Goal: Information Seeking & Learning: Learn about a topic

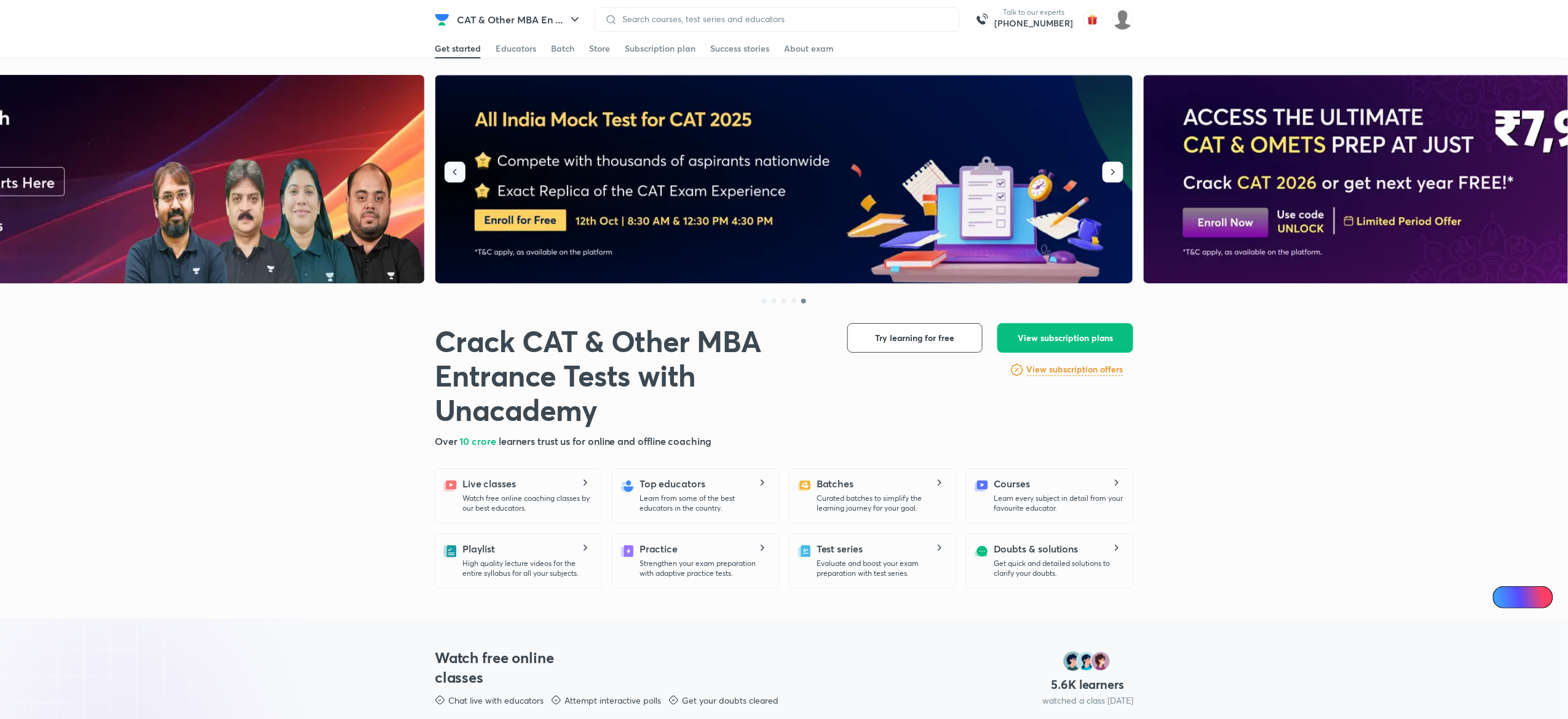
click at [458, 166] on icon "button" at bounding box center [455, 172] width 12 height 12
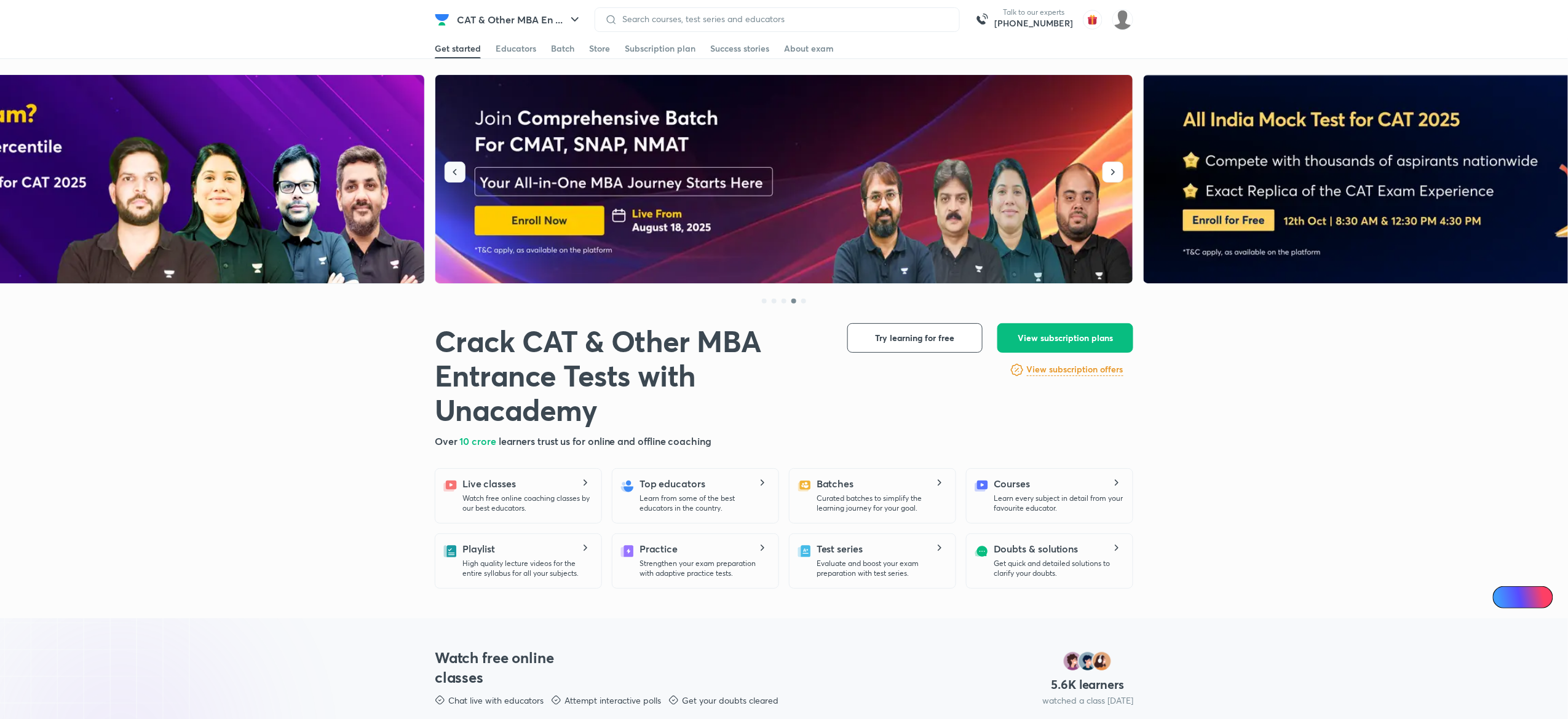
click at [458, 166] on icon "button" at bounding box center [455, 172] width 12 height 12
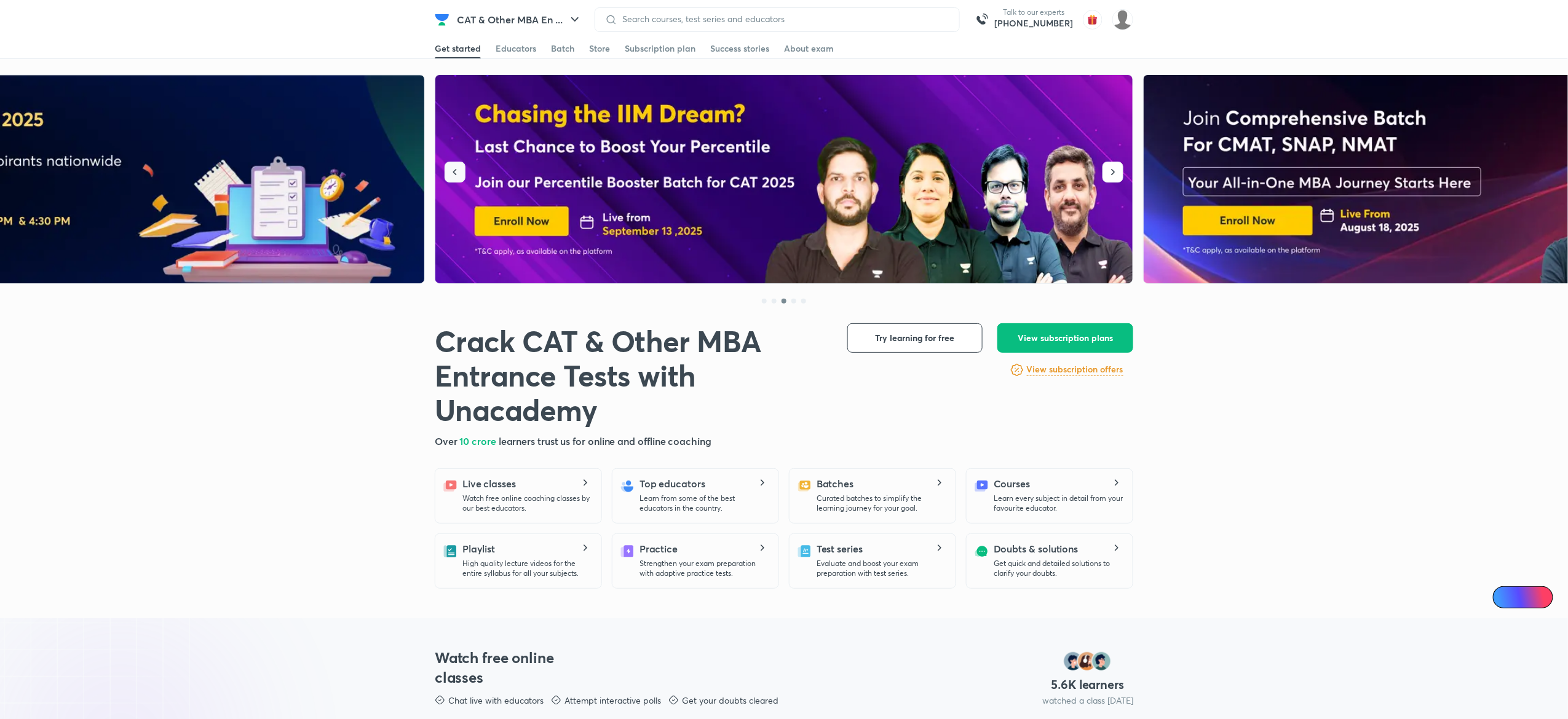
click at [458, 166] on icon "button" at bounding box center [455, 172] width 12 height 12
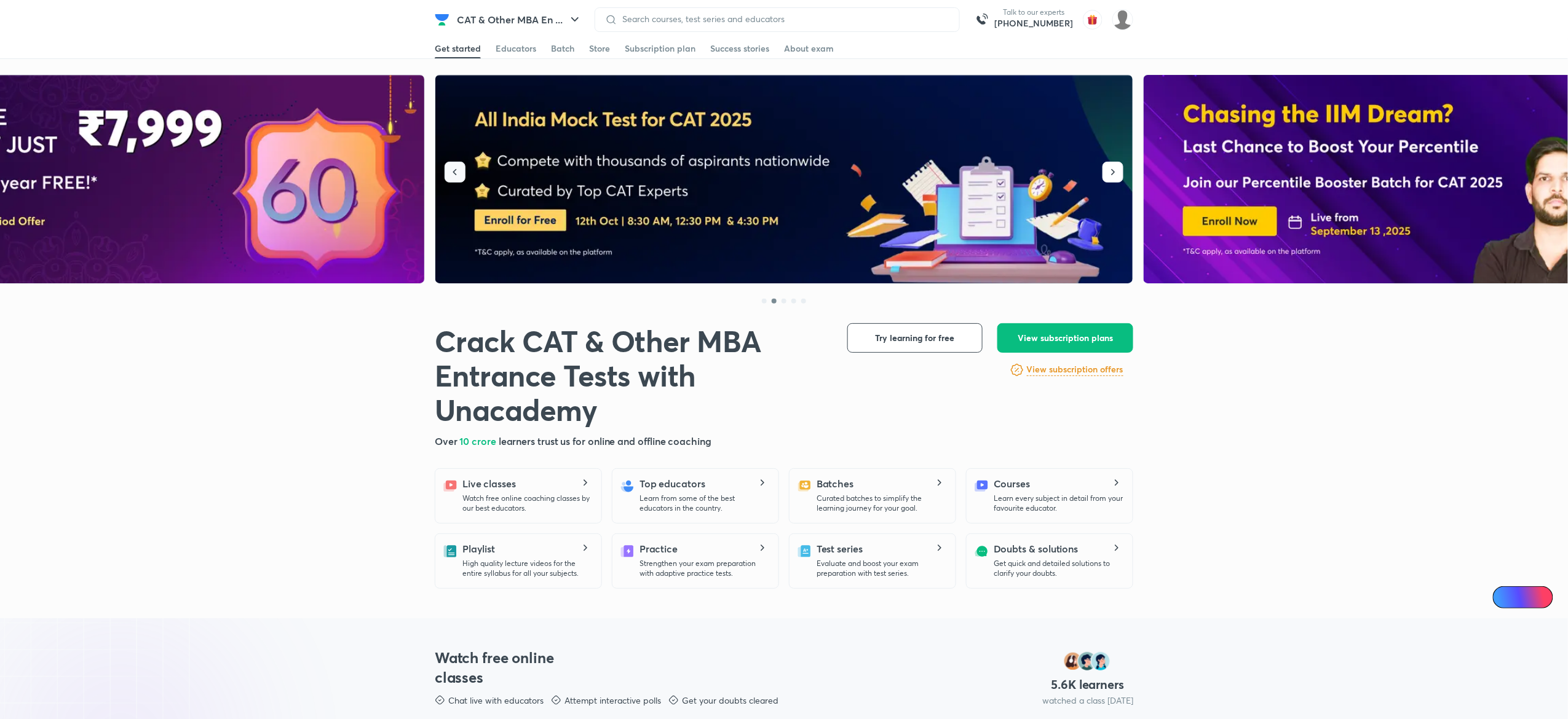
click at [458, 166] on icon "button" at bounding box center [455, 172] width 12 height 12
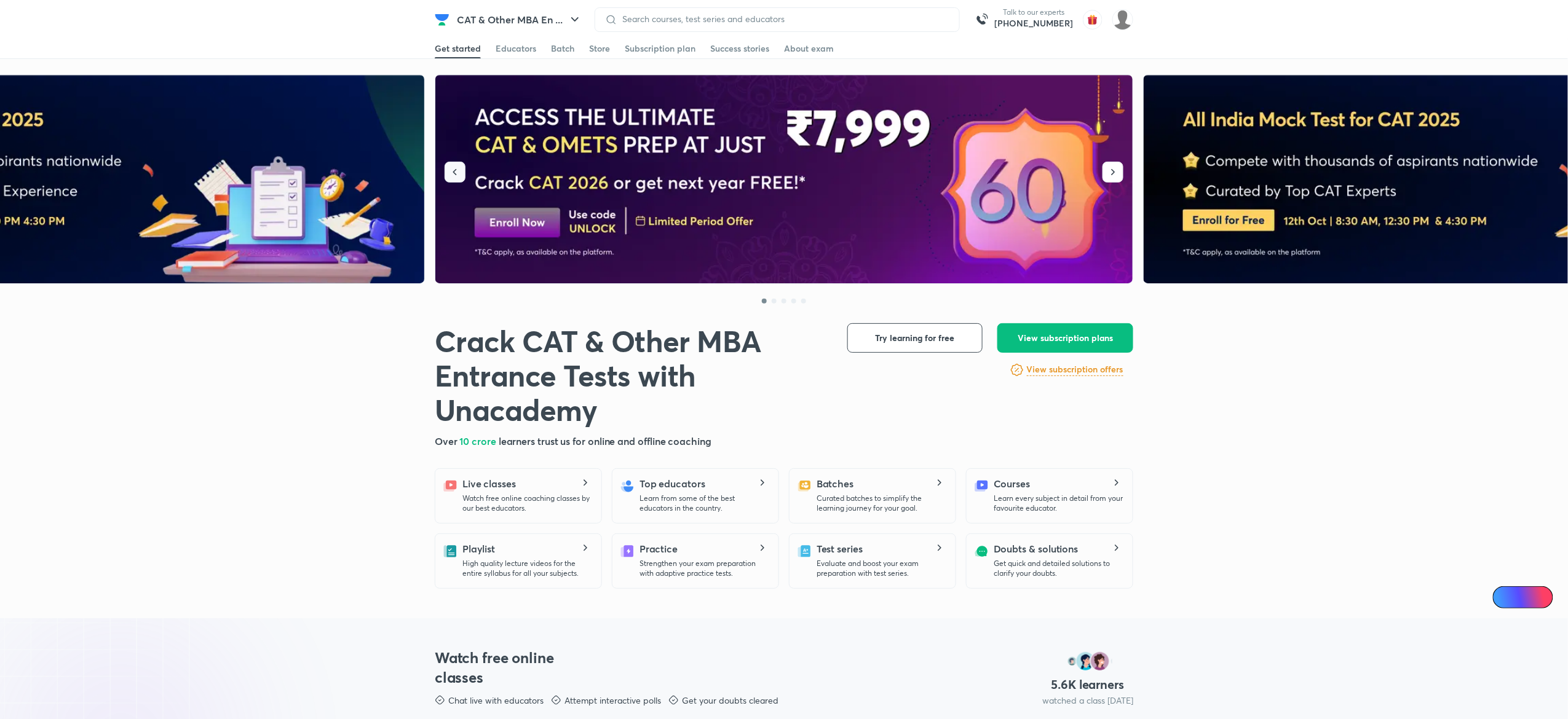
click at [458, 166] on icon "button" at bounding box center [455, 172] width 12 height 12
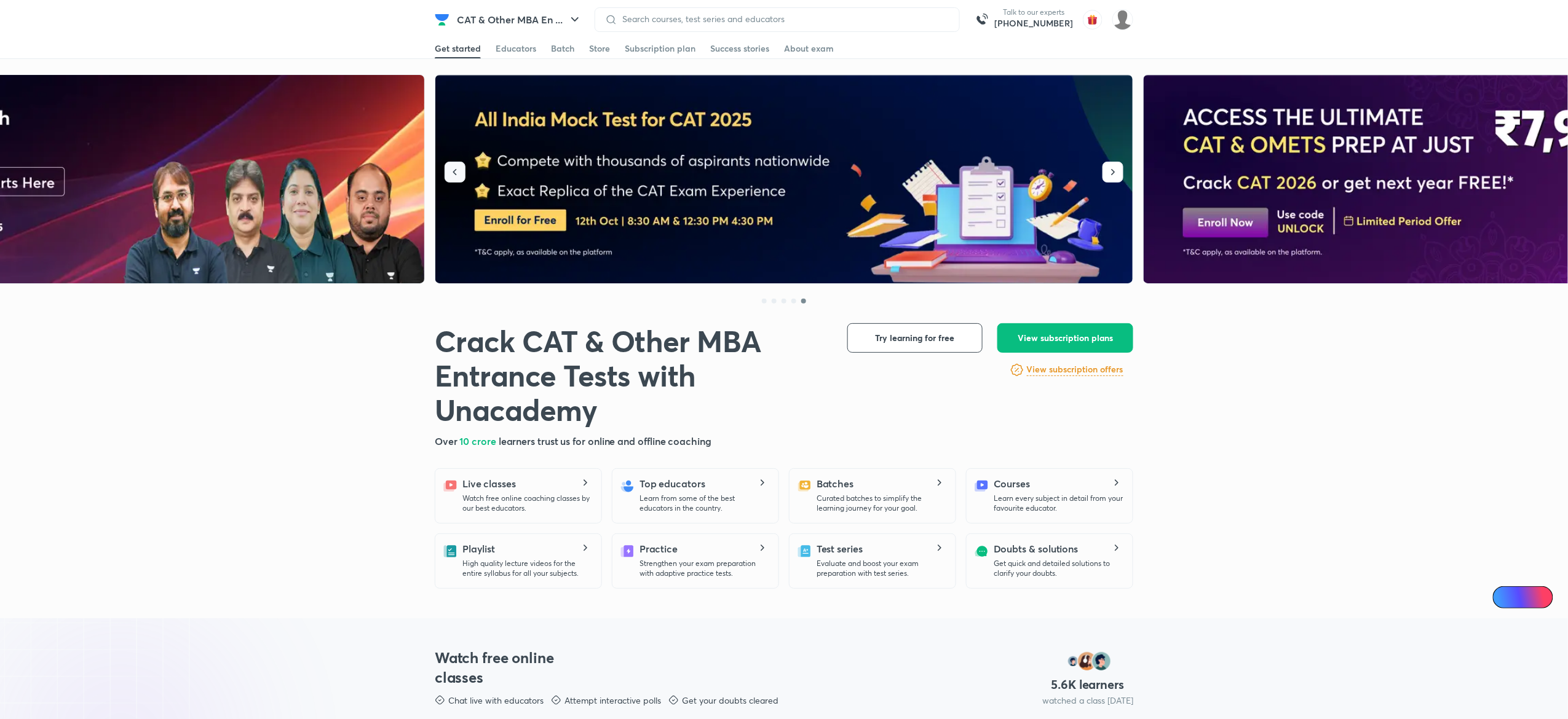
click at [459, 179] on button "button" at bounding box center [454, 171] width 21 height 21
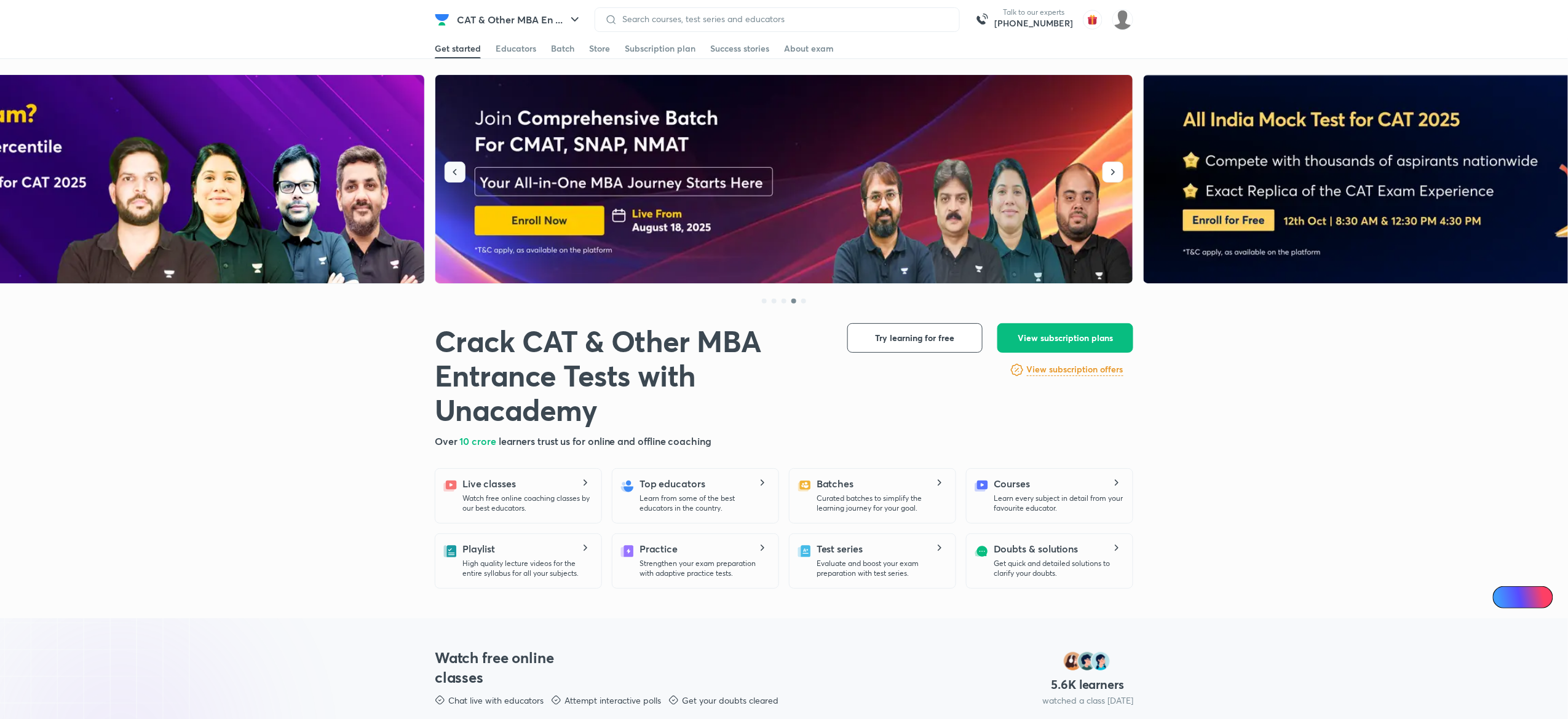
click at [459, 179] on button "button" at bounding box center [454, 171] width 21 height 21
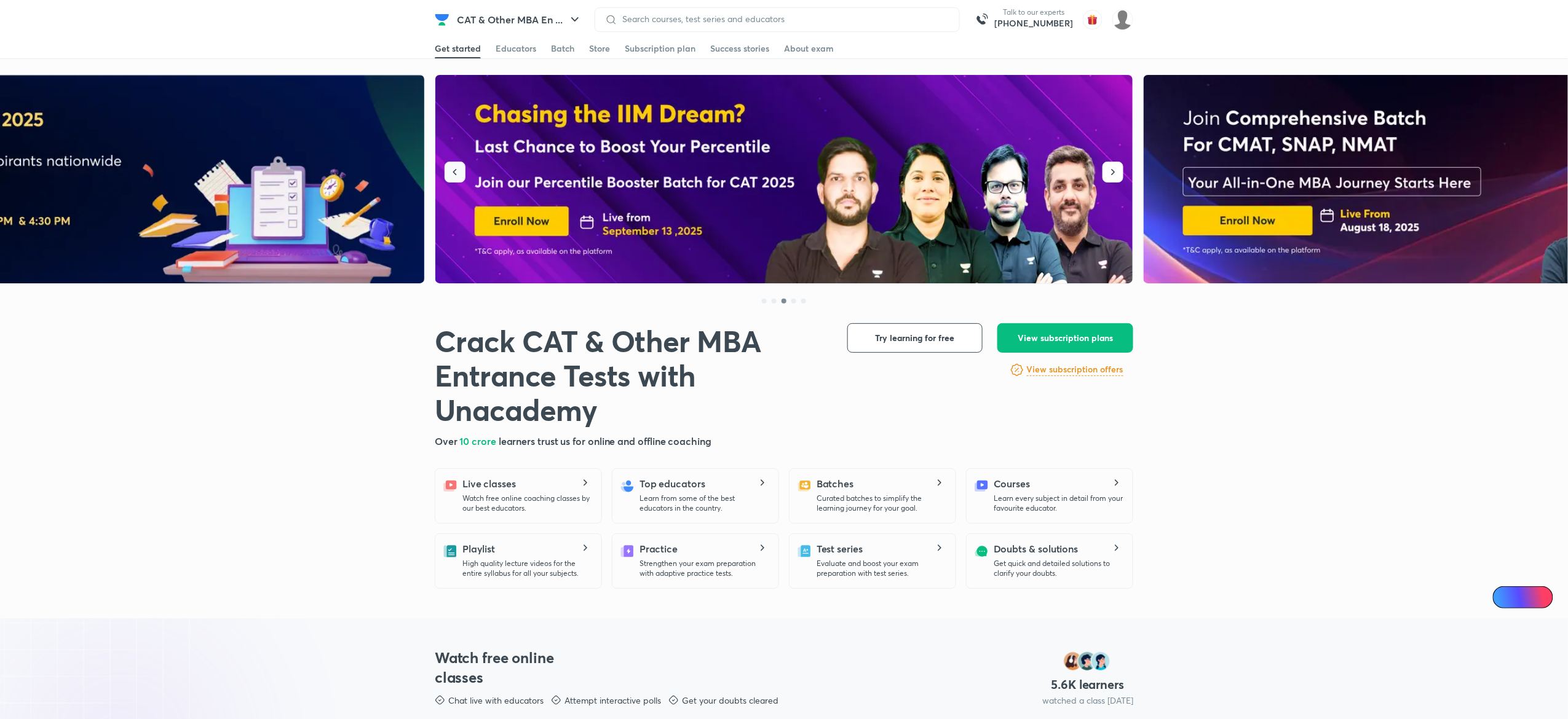
click at [459, 179] on button "button" at bounding box center [454, 171] width 21 height 21
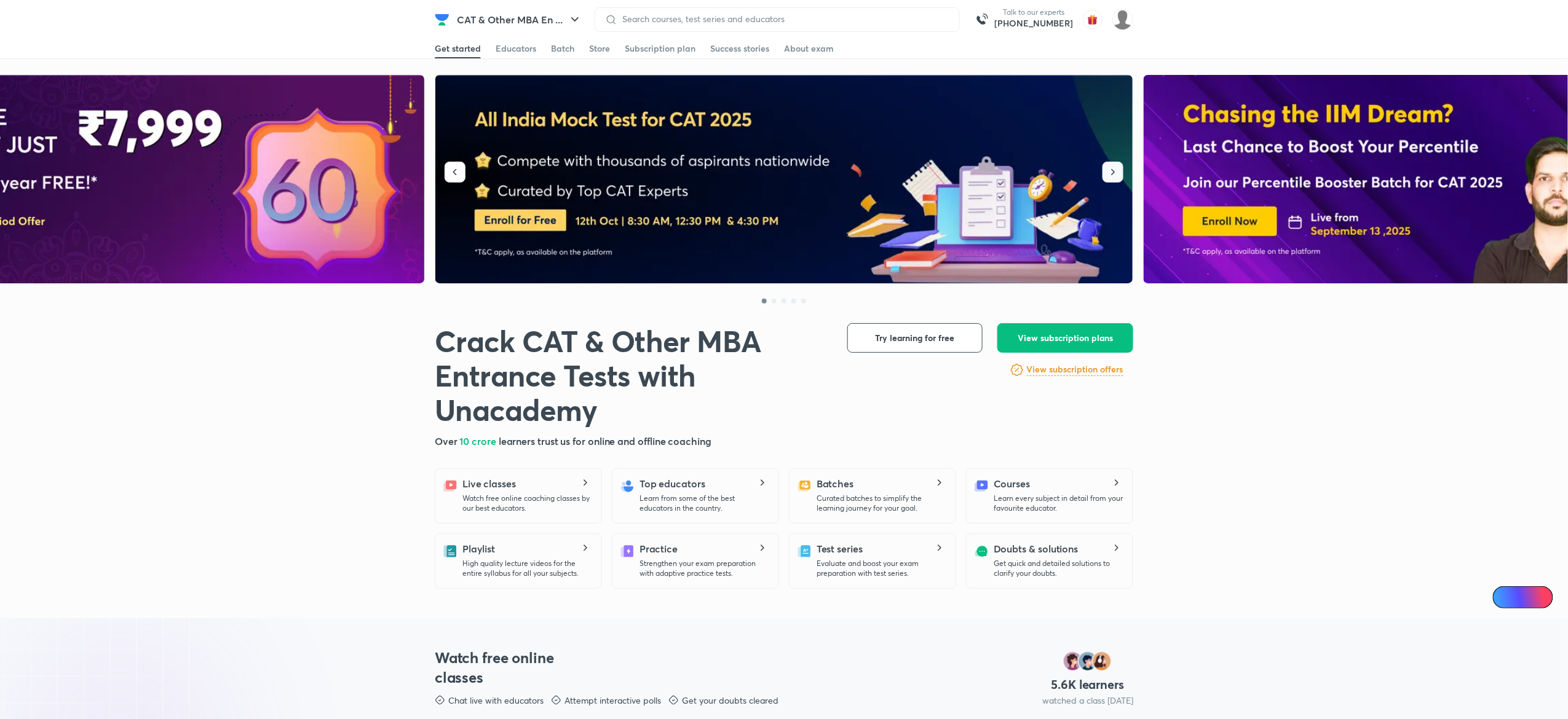
click at [1122, 172] on button "button" at bounding box center [1112, 171] width 21 height 21
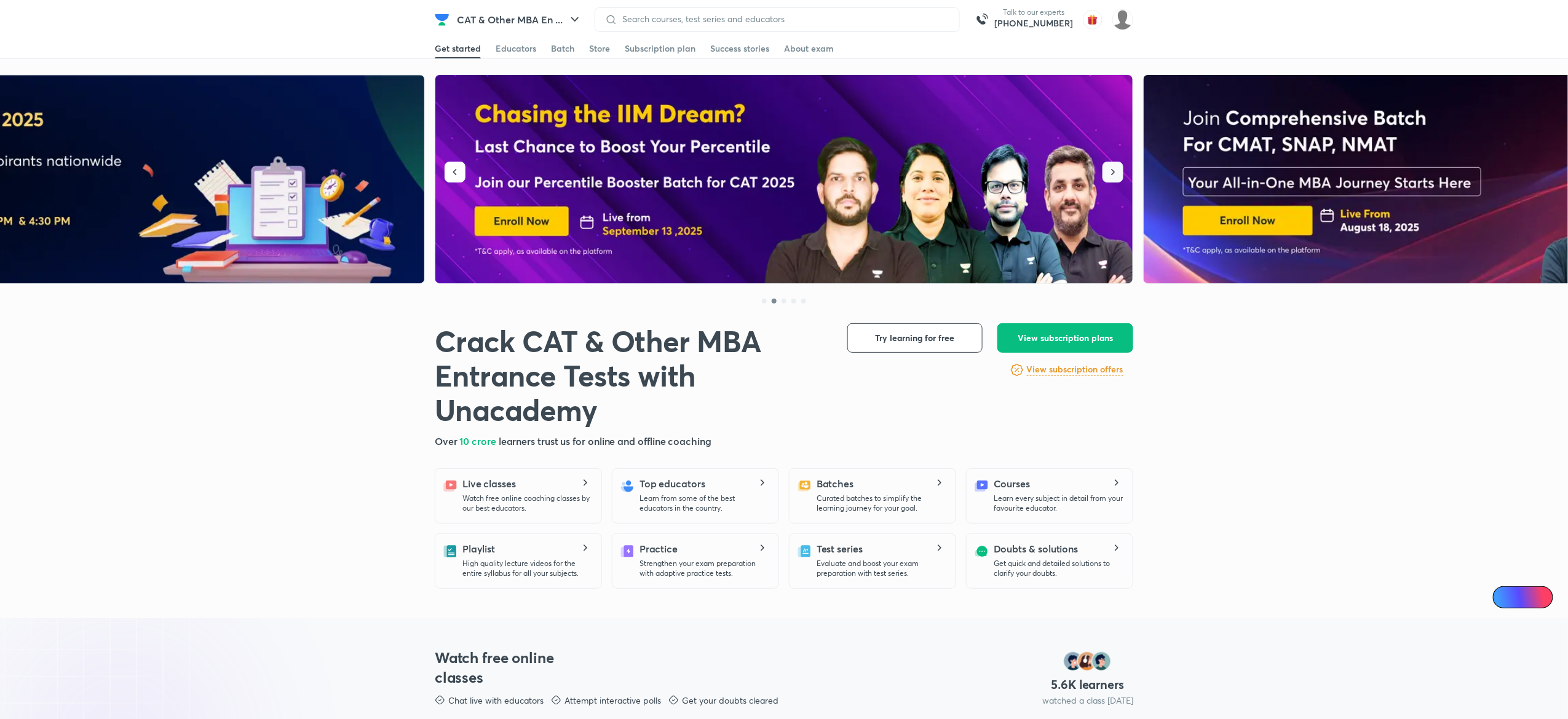
click at [1122, 172] on button "button" at bounding box center [1112, 171] width 21 height 21
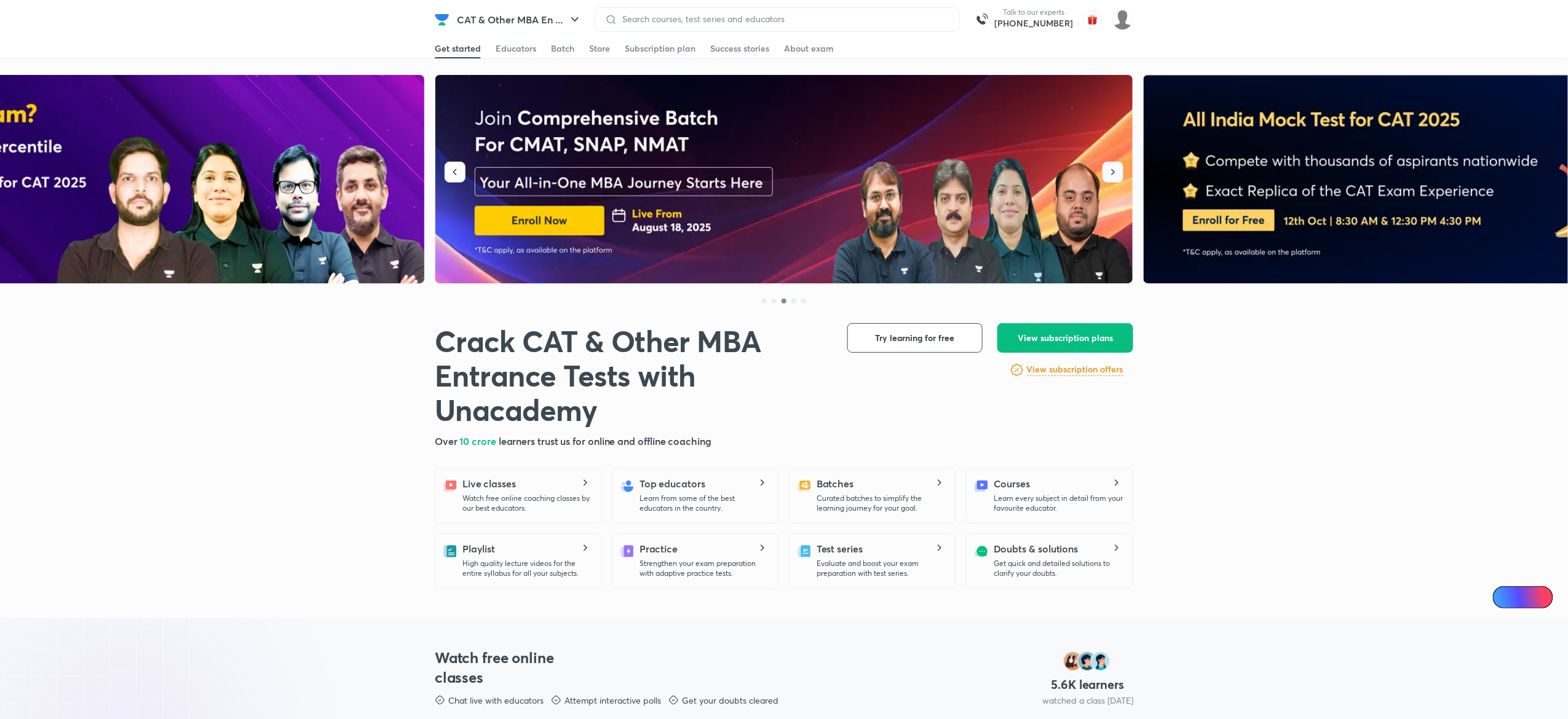
click at [1122, 172] on button "button" at bounding box center [1112, 171] width 21 height 21
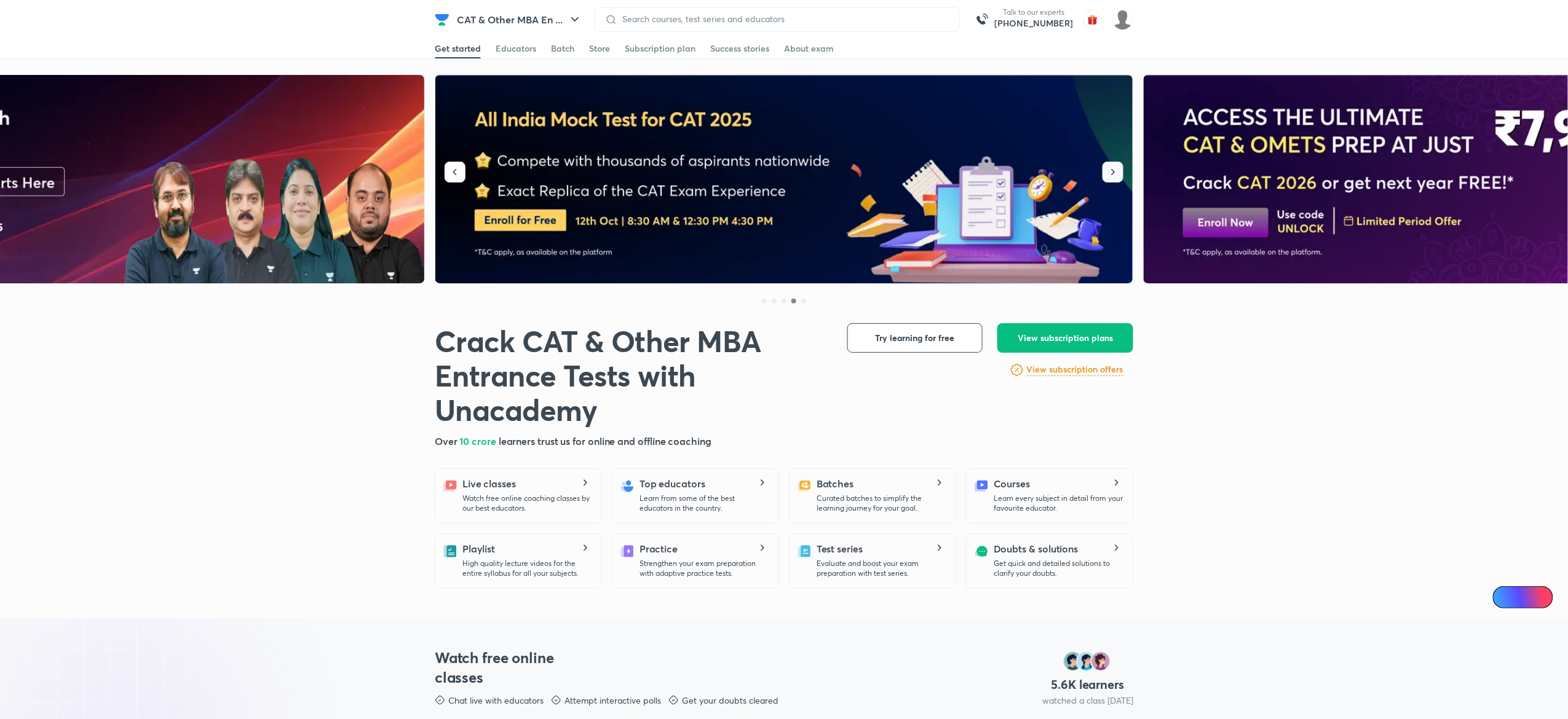
click at [1122, 172] on button "button" at bounding box center [1112, 171] width 21 height 21
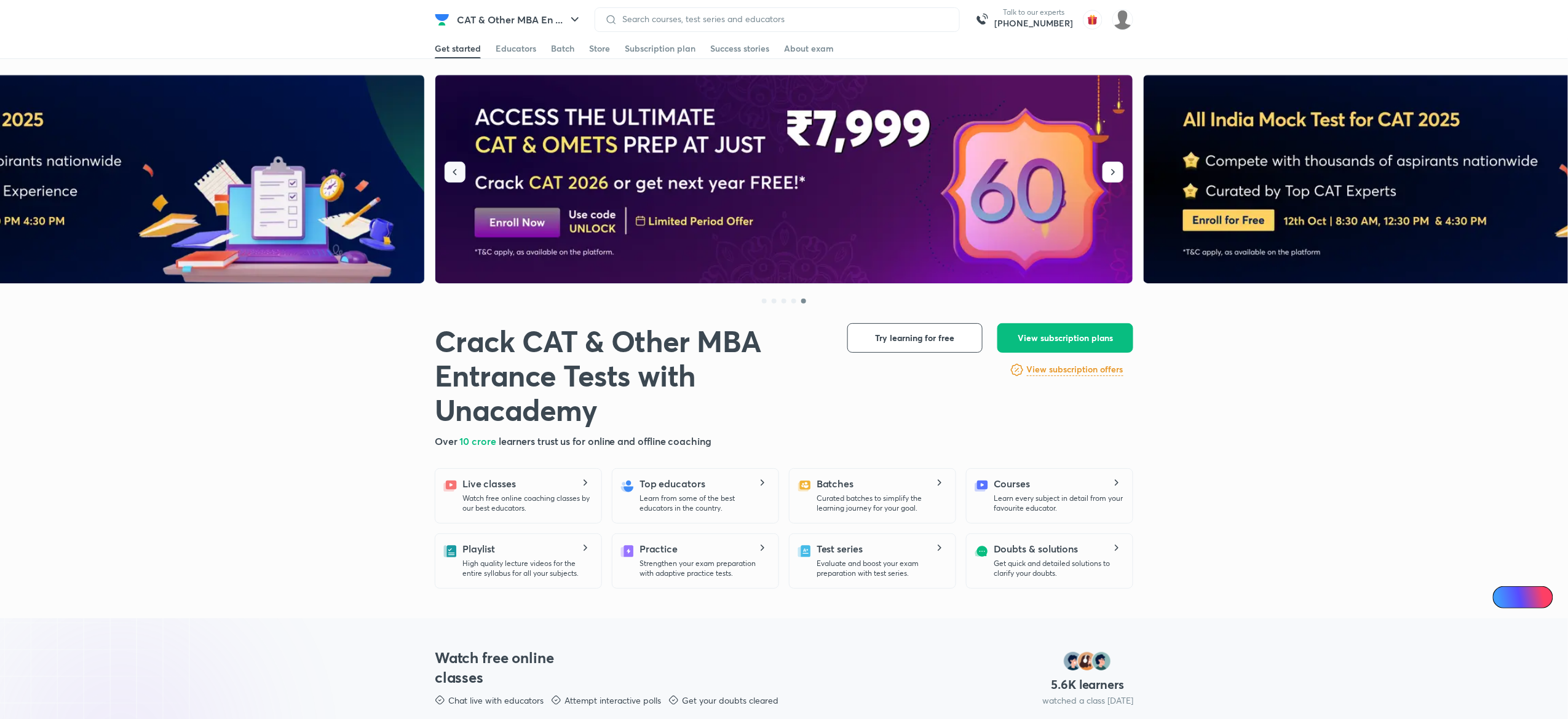
click at [453, 175] on icon "button" at bounding box center [455, 172] width 12 height 12
click at [565, 46] on div "Batch" at bounding box center [562, 49] width 23 height 12
click at [562, 53] on div "Batch" at bounding box center [562, 49] width 23 height 12
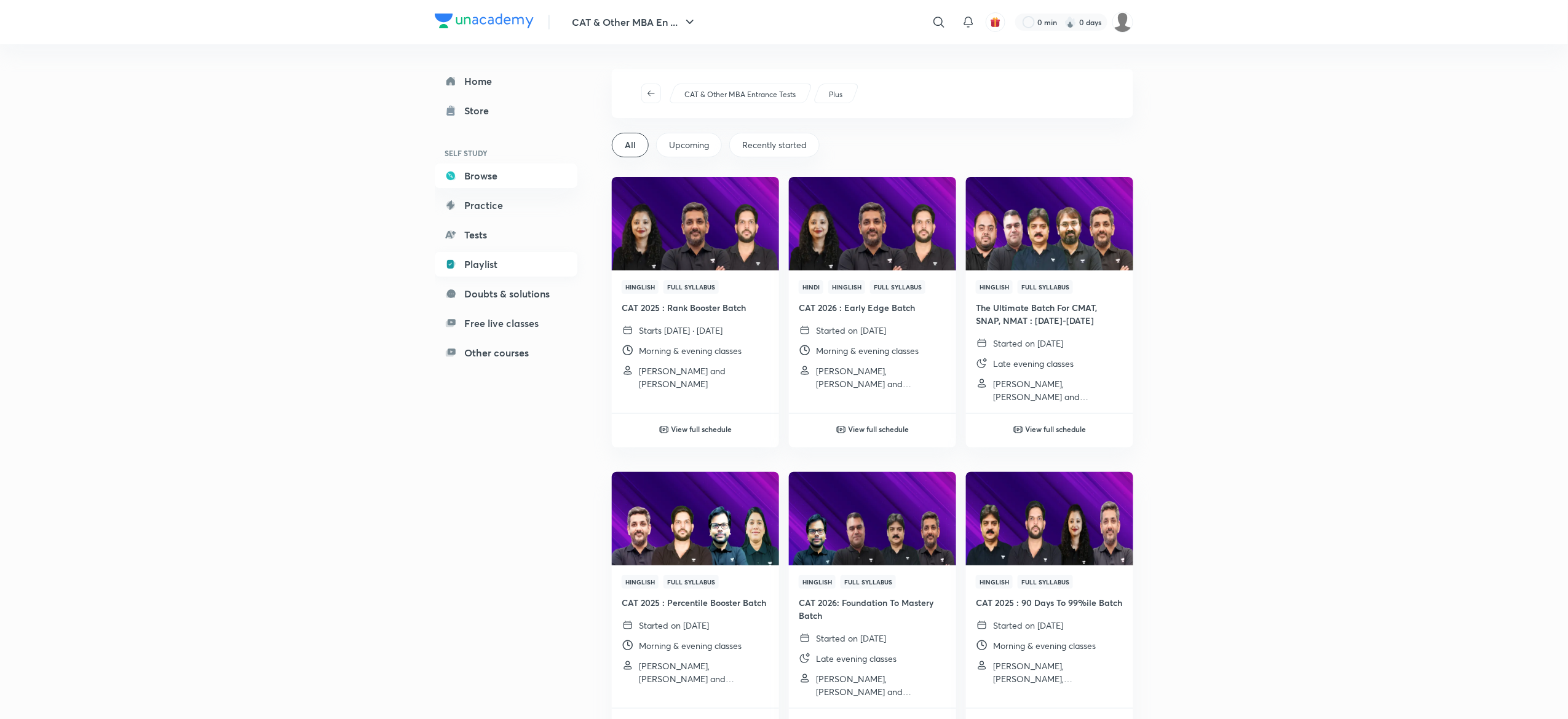
click at [490, 273] on link "Playlist" at bounding box center [506, 264] width 143 height 25
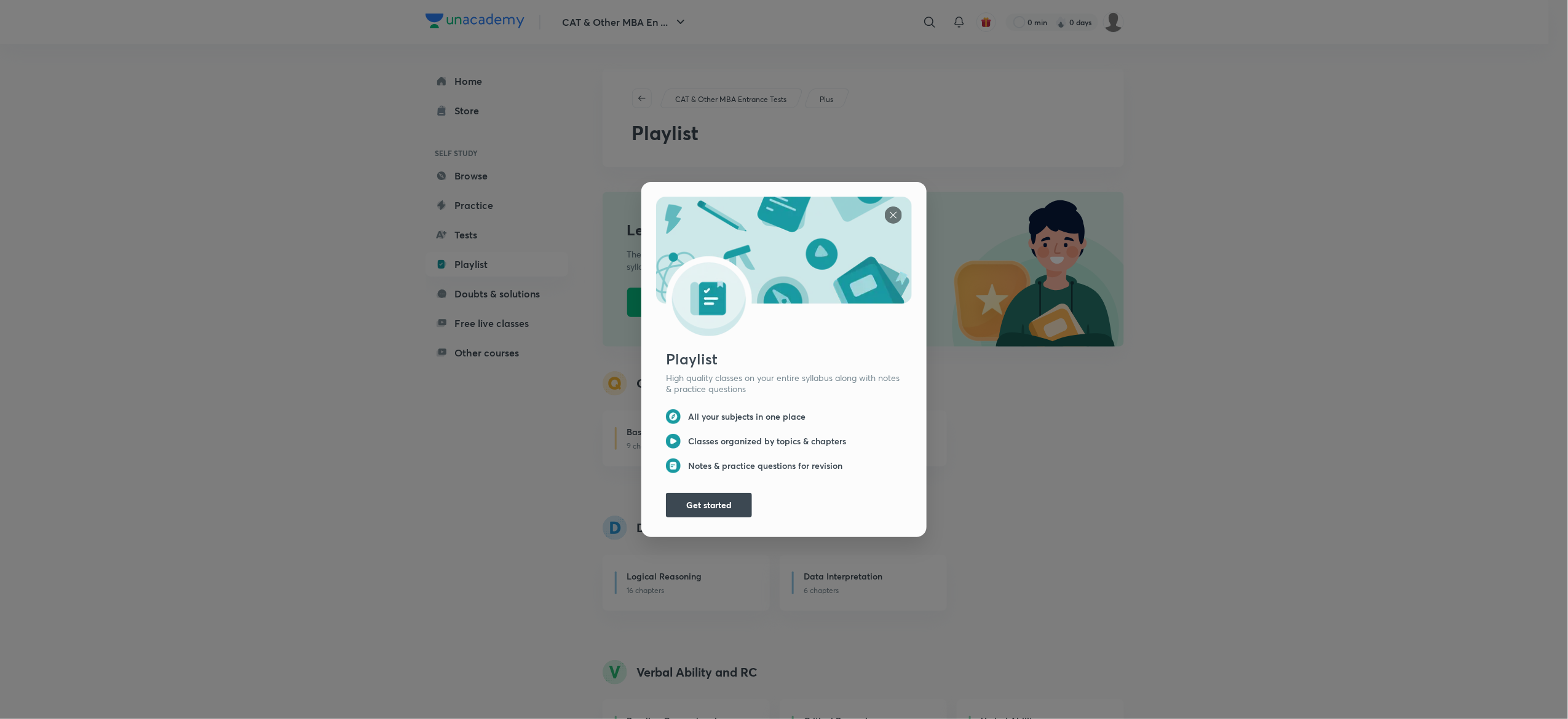
click at [885, 206] on img at bounding box center [893, 215] width 17 height 17
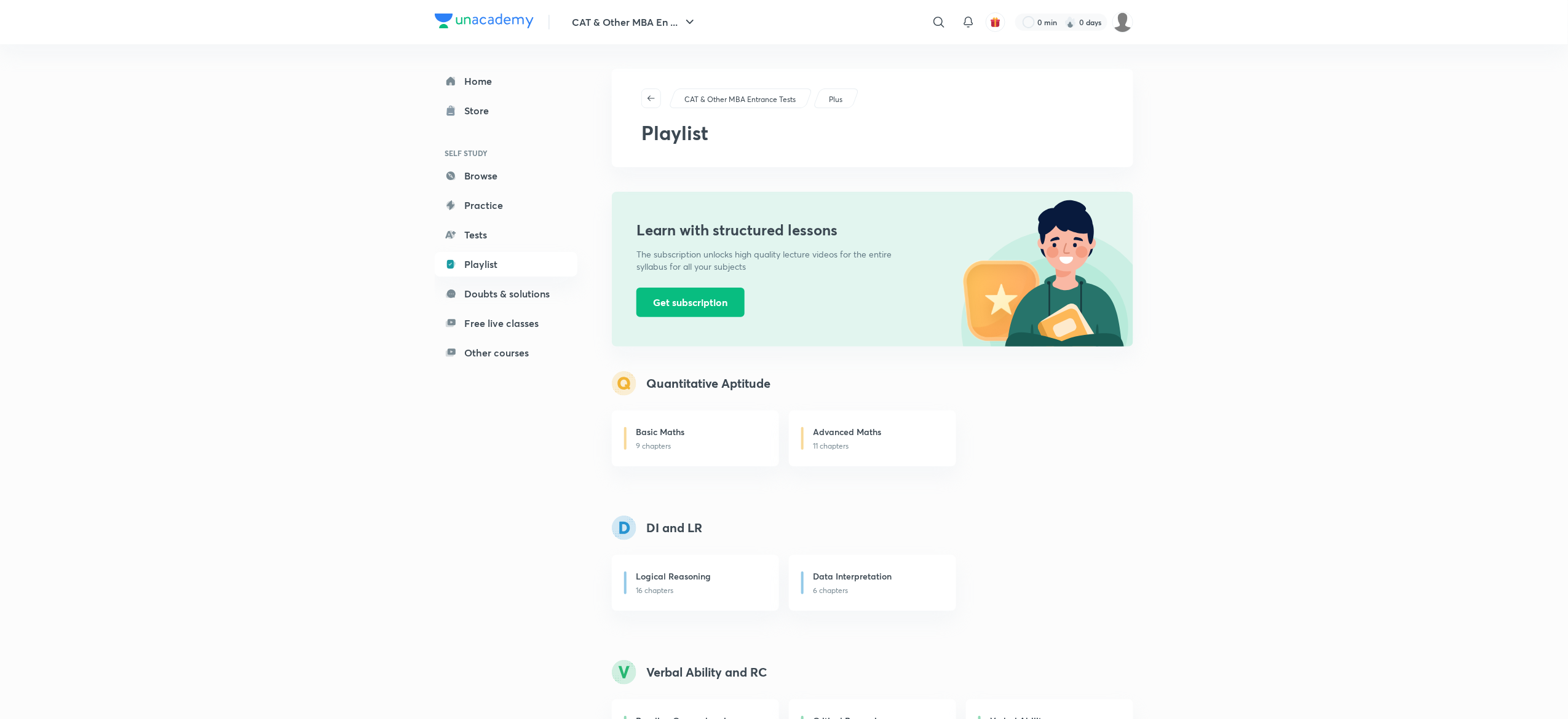
scroll to position [2, 0]
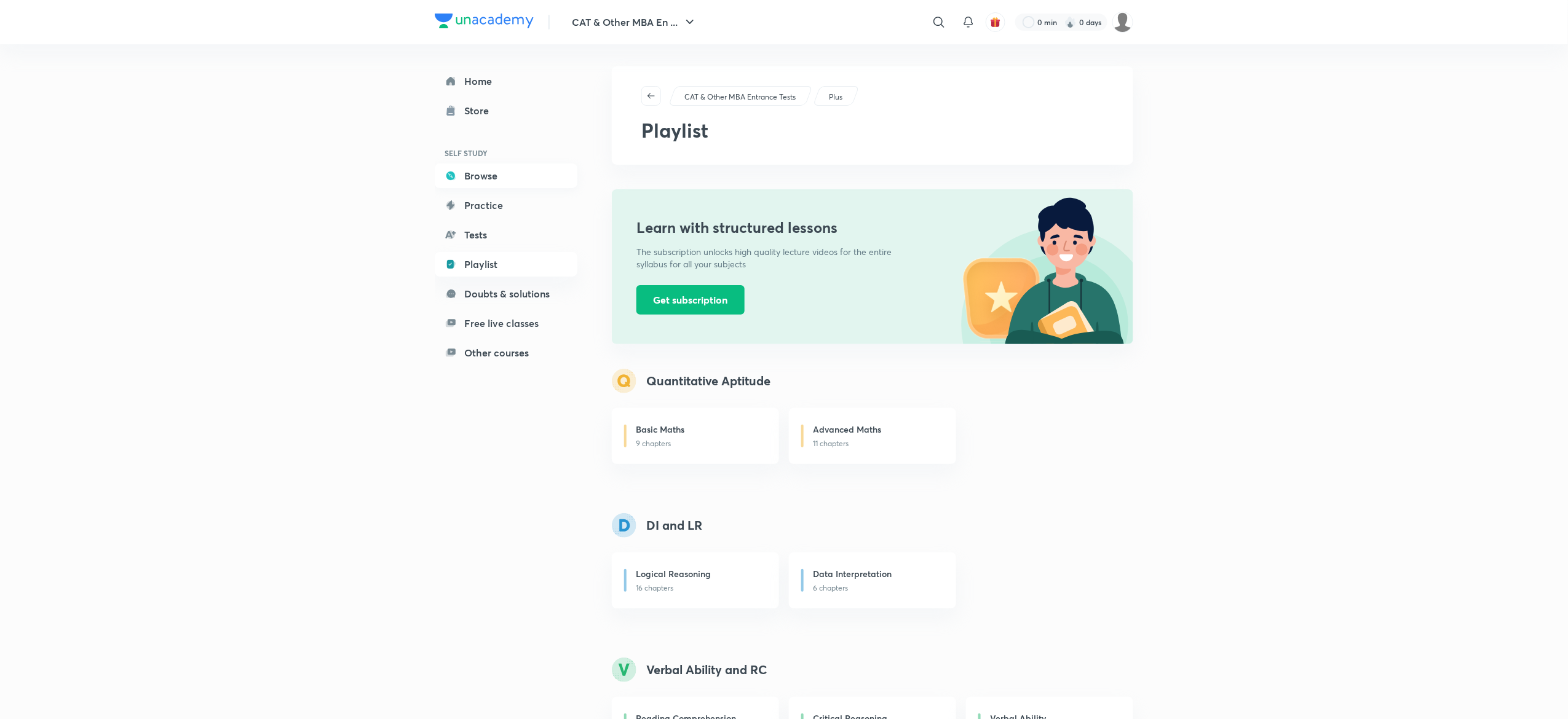
click at [477, 175] on link "Browse" at bounding box center [506, 176] width 143 height 25
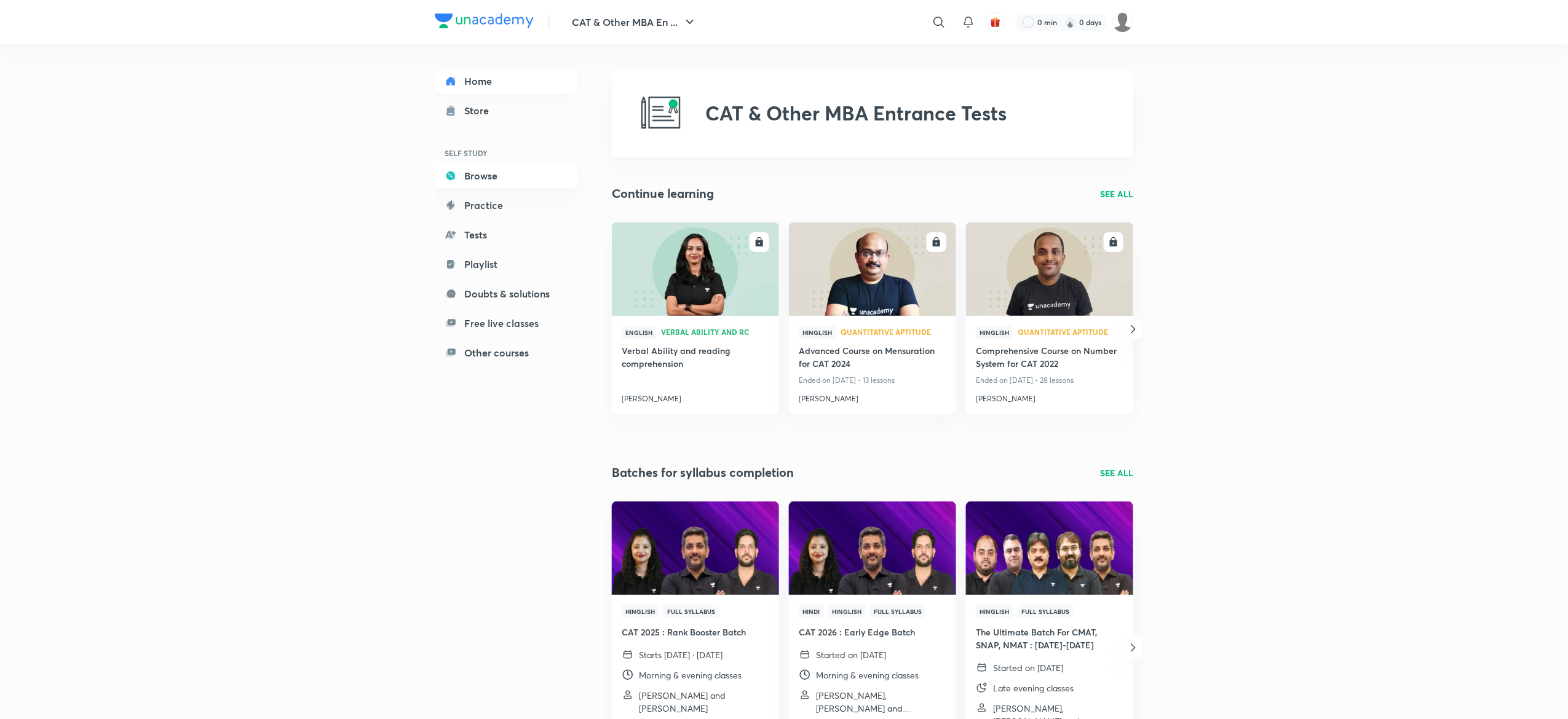
click at [471, 83] on link "Home" at bounding box center [506, 81] width 143 height 25
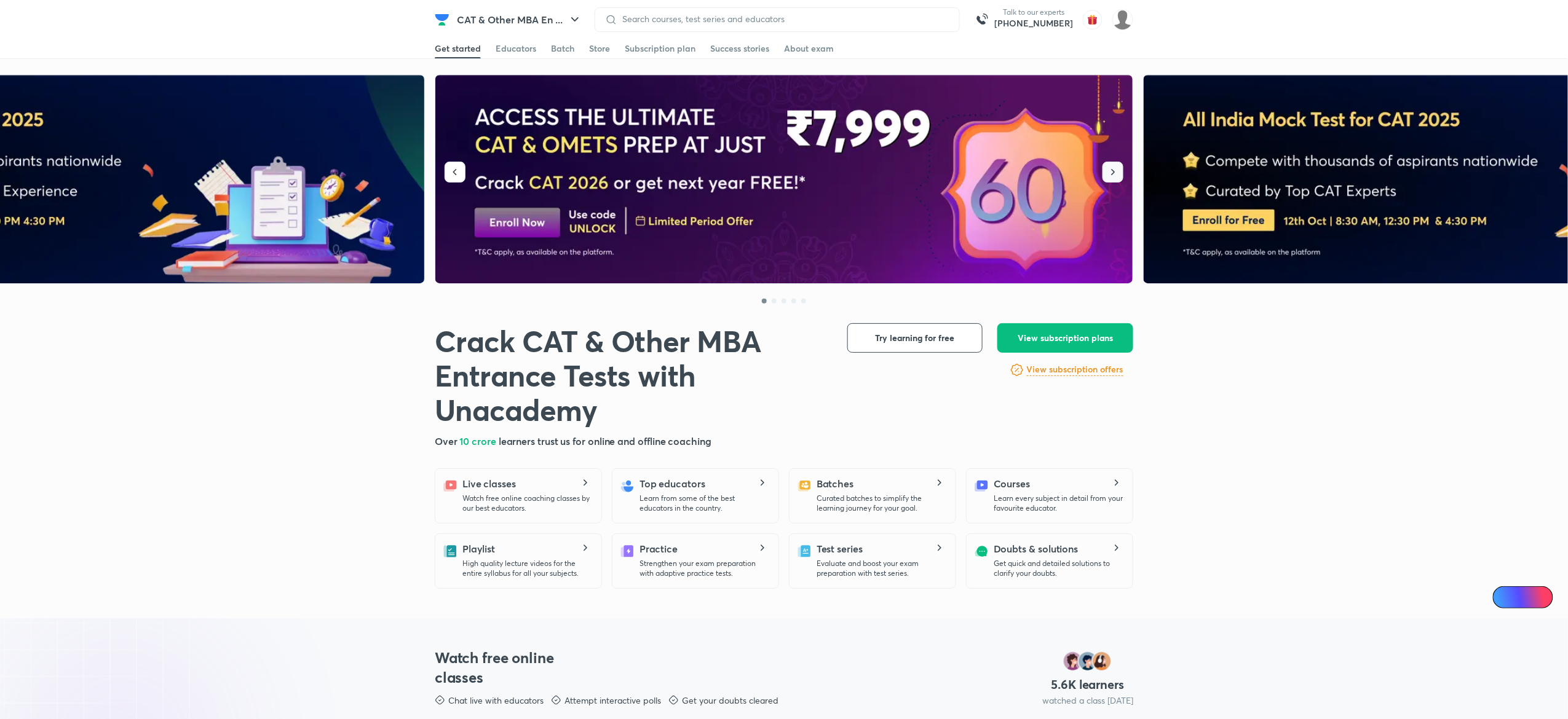
click at [1117, 174] on icon "button" at bounding box center [1113, 172] width 12 height 12
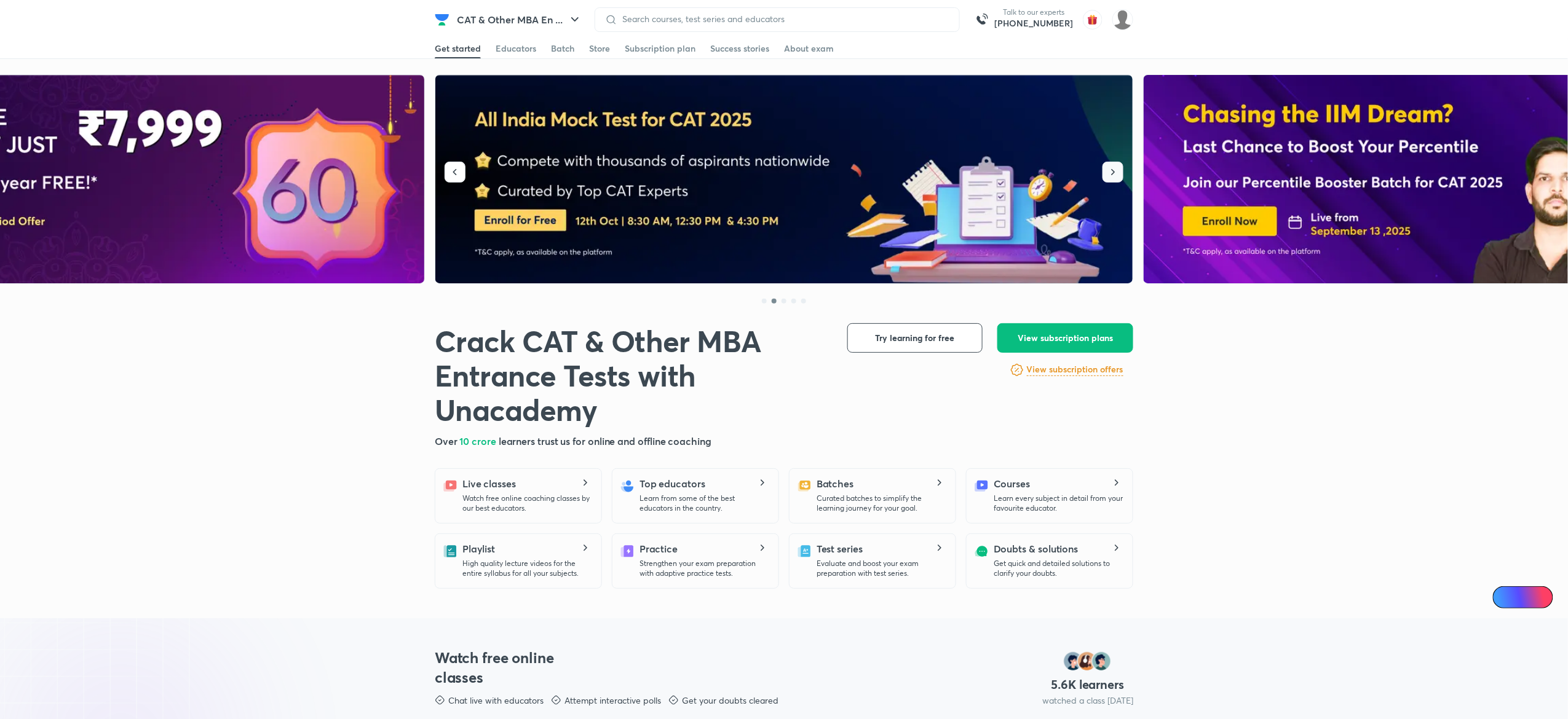
click at [1117, 174] on icon "button" at bounding box center [1113, 172] width 12 height 12
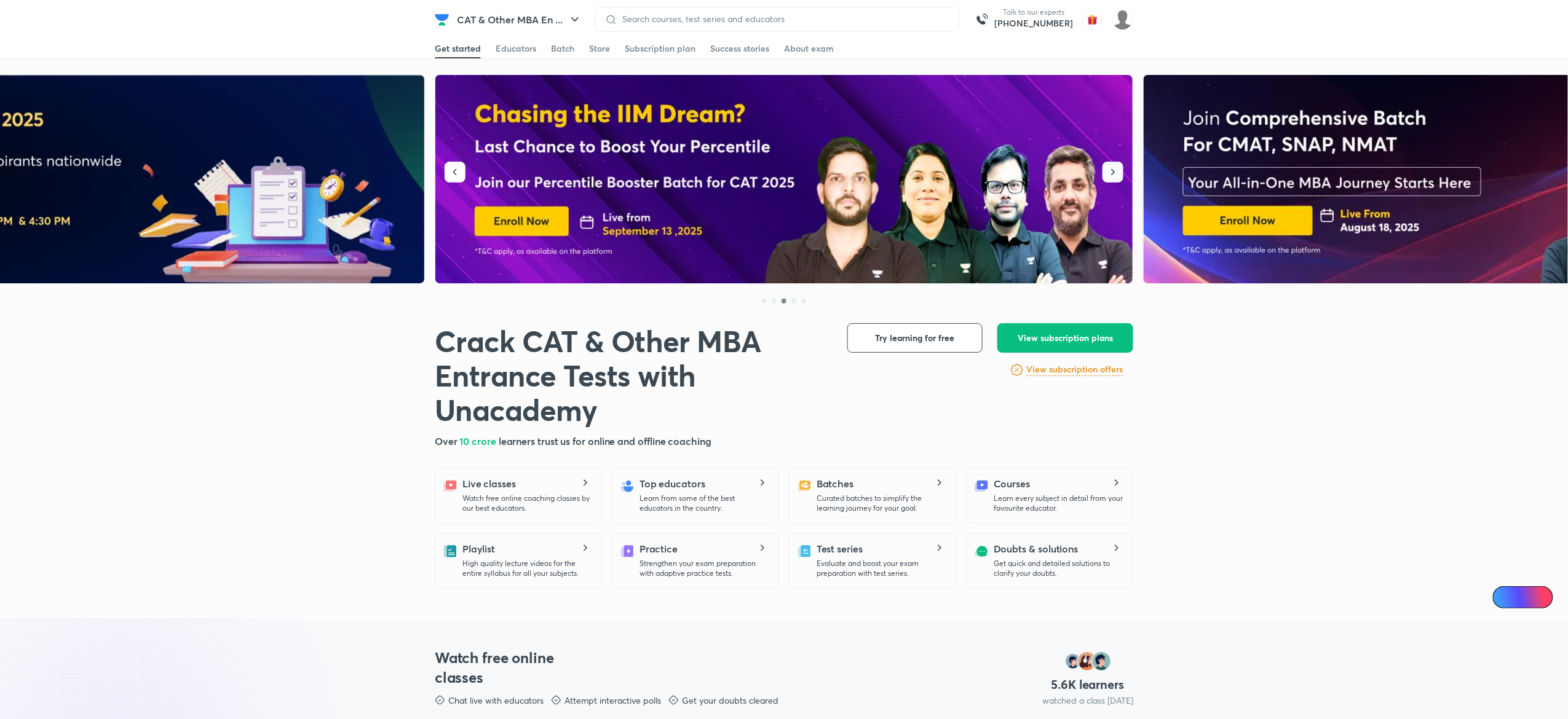
click at [1117, 174] on icon "button" at bounding box center [1113, 172] width 12 height 12
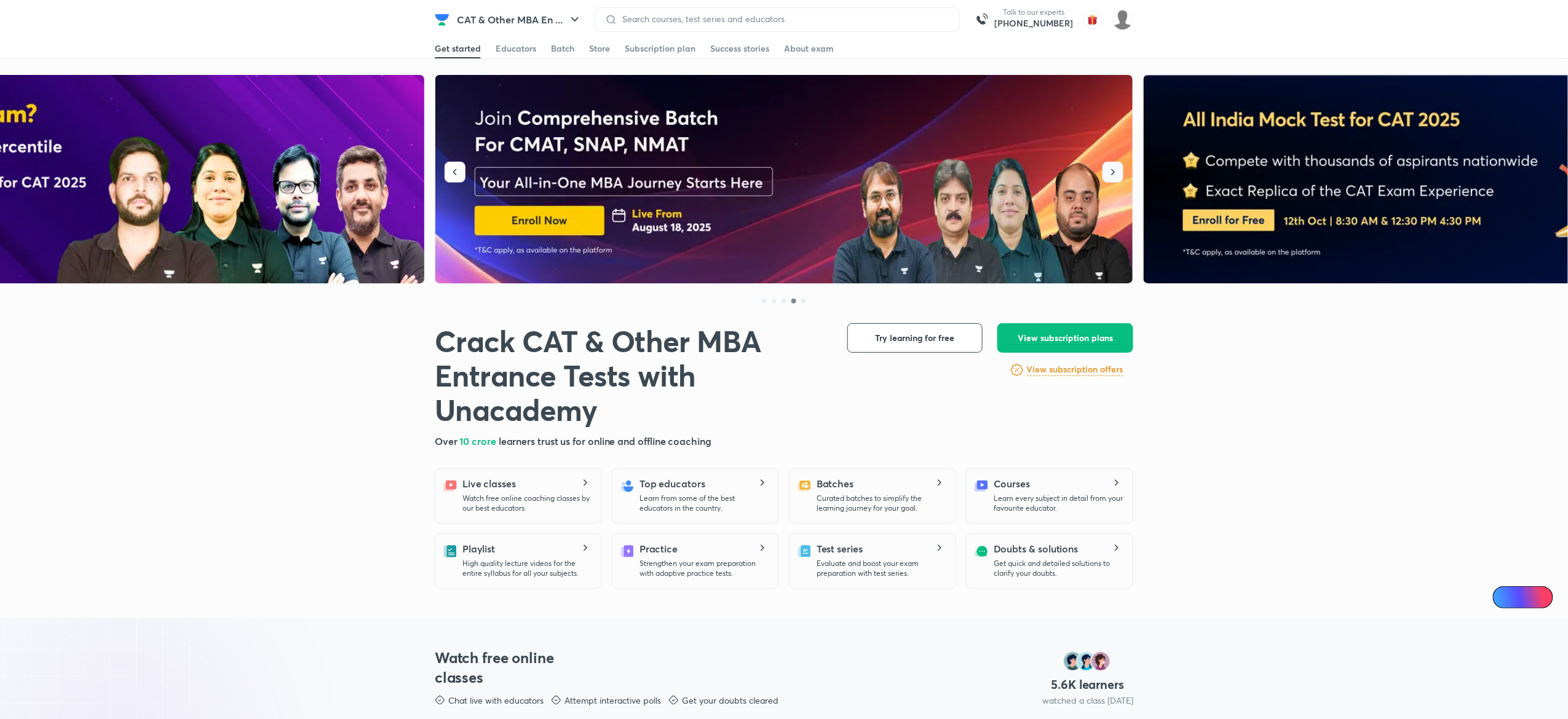
click at [1117, 174] on icon "button" at bounding box center [1113, 172] width 12 height 12
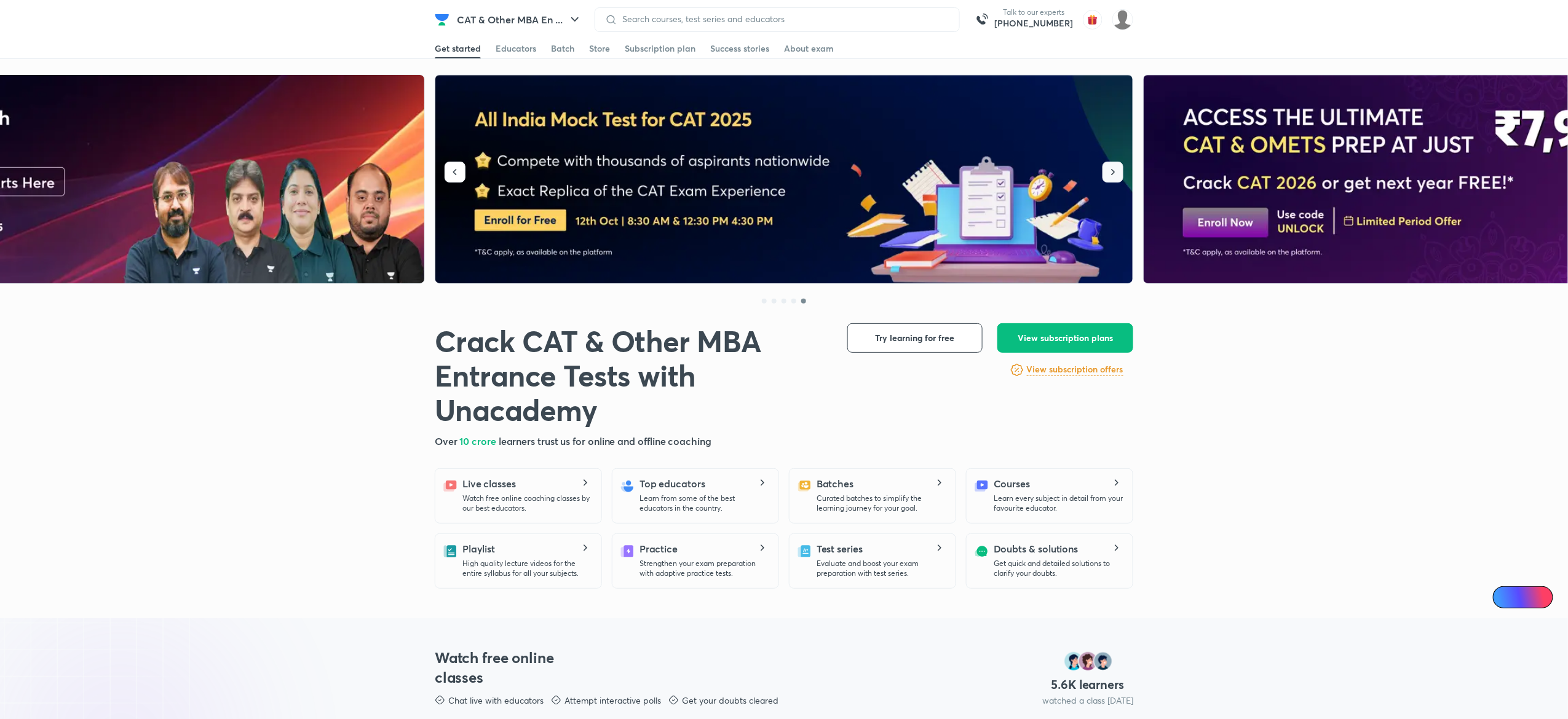
click at [1117, 174] on icon "button" at bounding box center [1113, 172] width 12 height 12
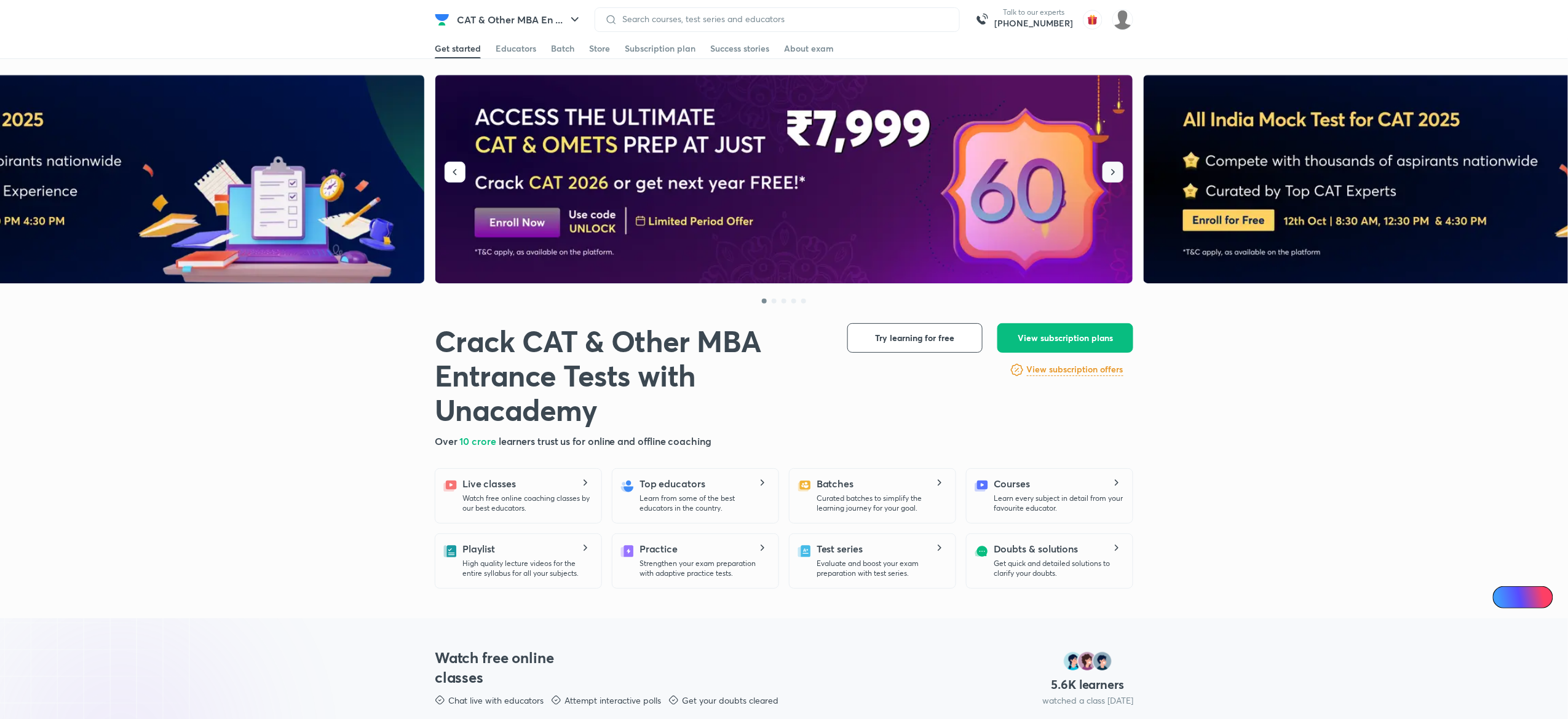
click at [1117, 174] on icon "button" at bounding box center [1113, 172] width 12 height 12
click at [453, 164] on button "button" at bounding box center [454, 171] width 21 height 21
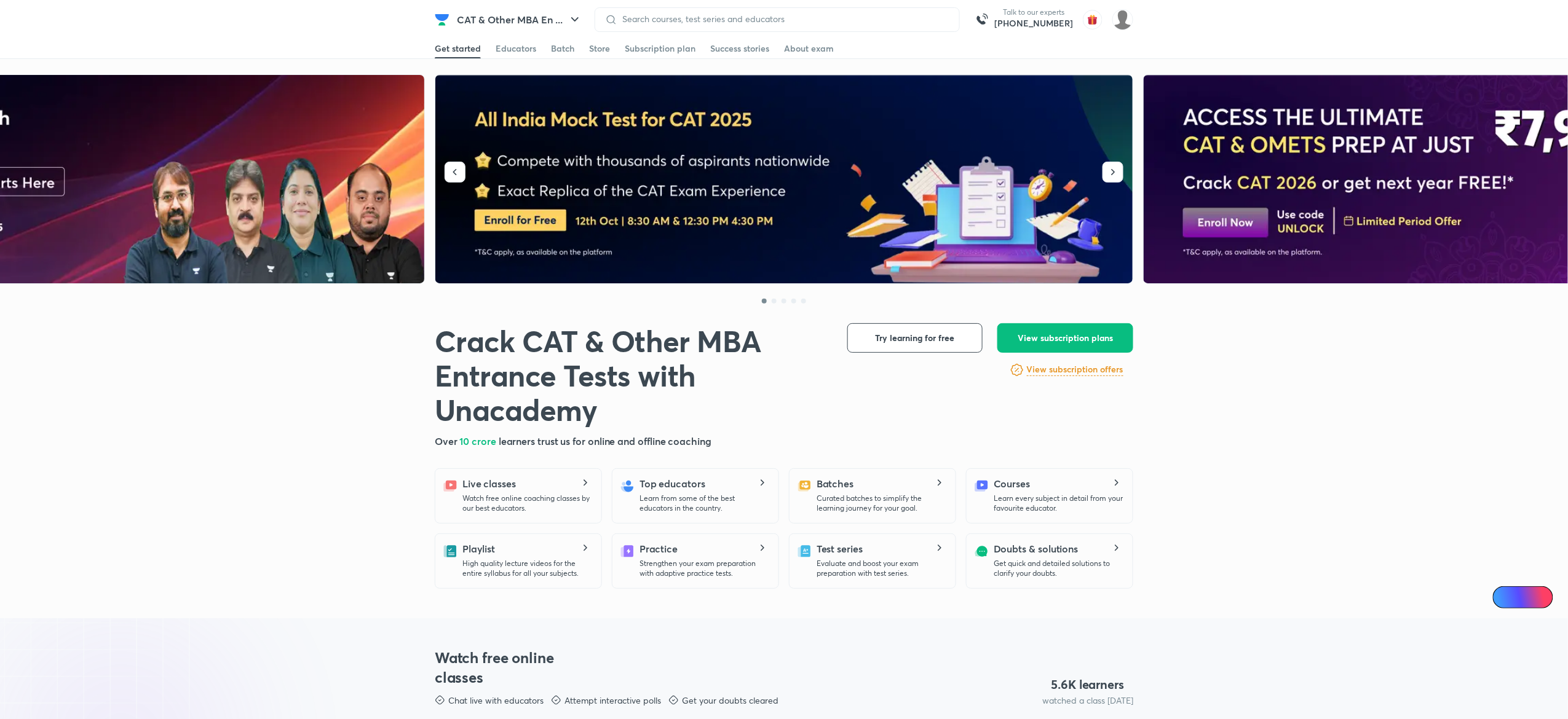
click at [593, 49] on div "Store" at bounding box center [599, 49] width 21 height 12
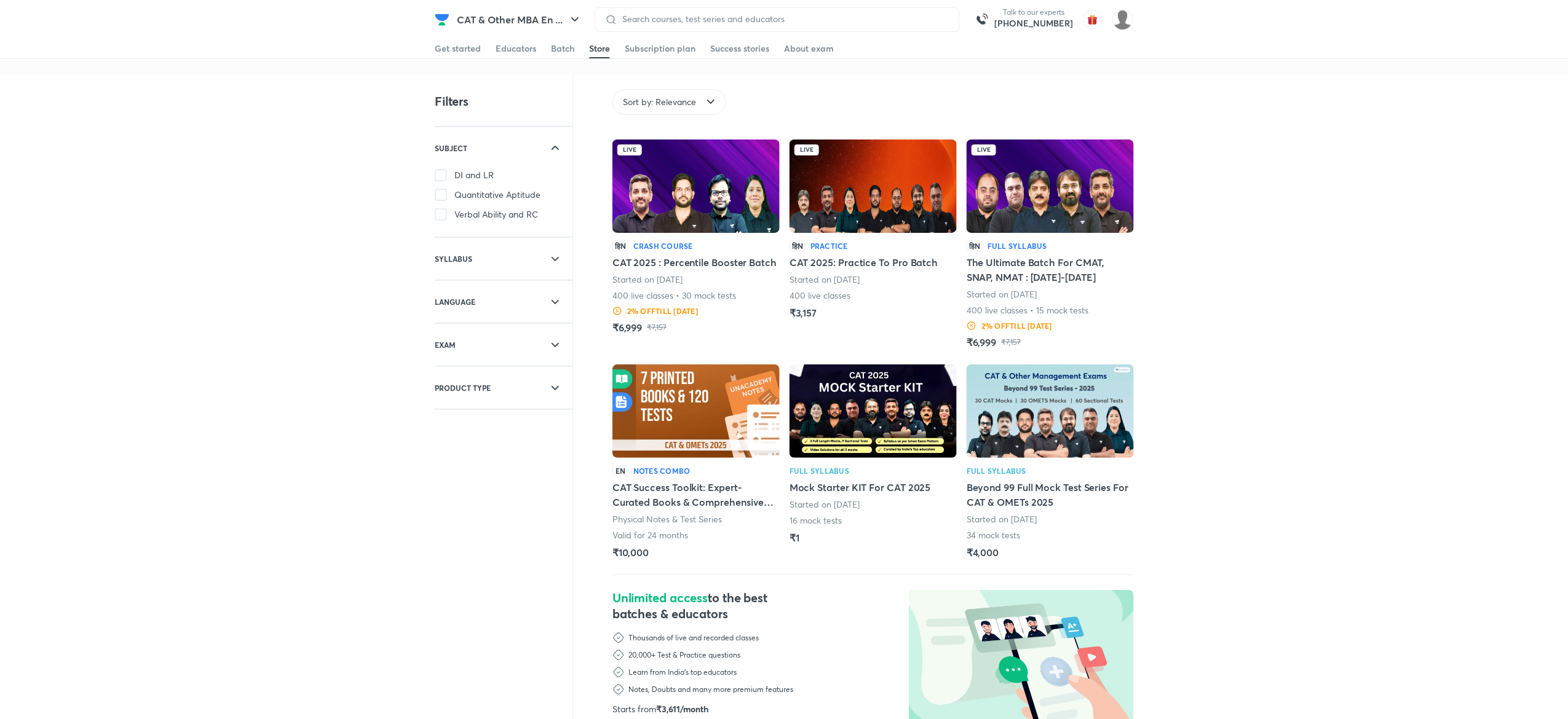
click at [480, 48] on div "Get started Educators Batch Store Subscription plan Success stories About exam" at bounding box center [784, 48] width 698 height 19
click at [473, 48] on div "Get started" at bounding box center [458, 49] width 46 height 12
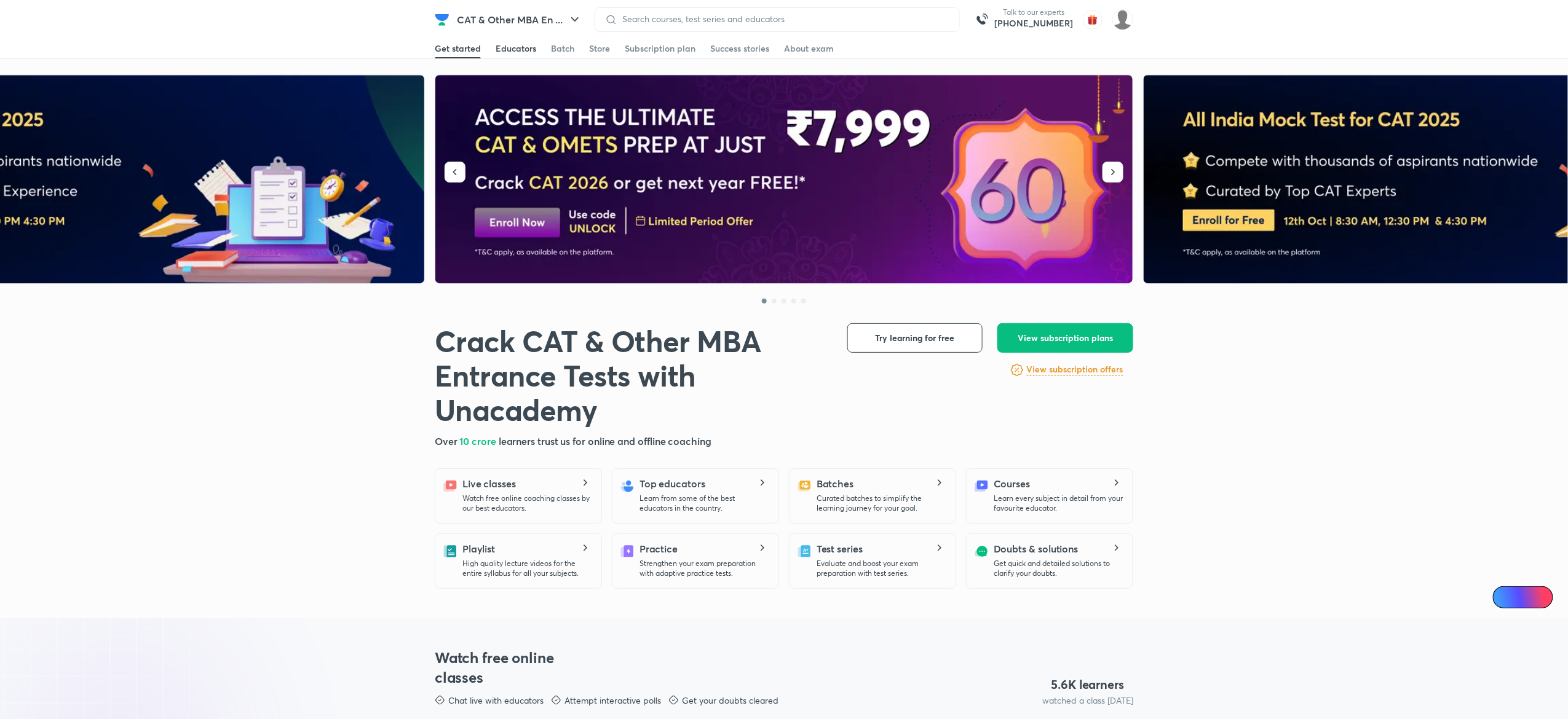
click at [507, 53] on div "Educators" at bounding box center [516, 49] width 41 height 12
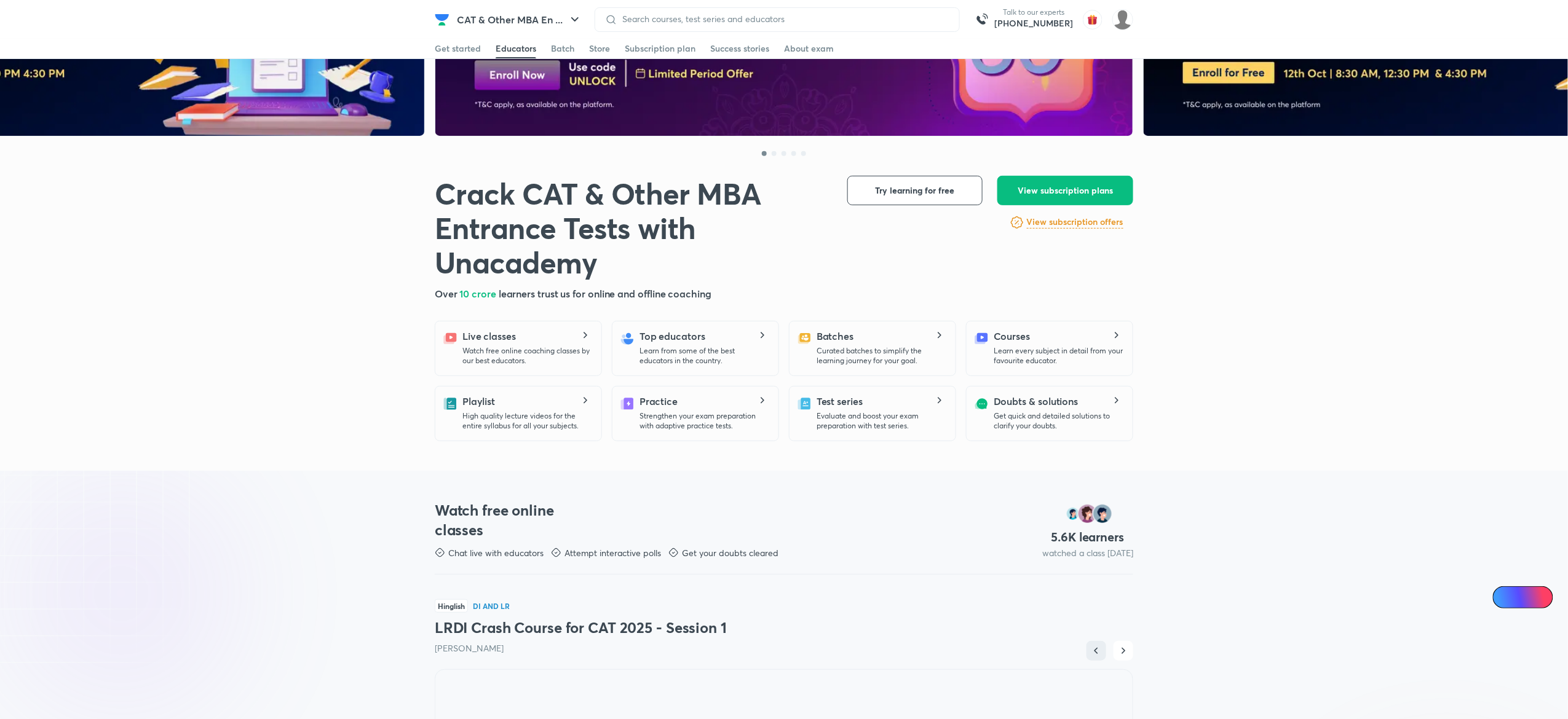
scroll to position [1843, 0]
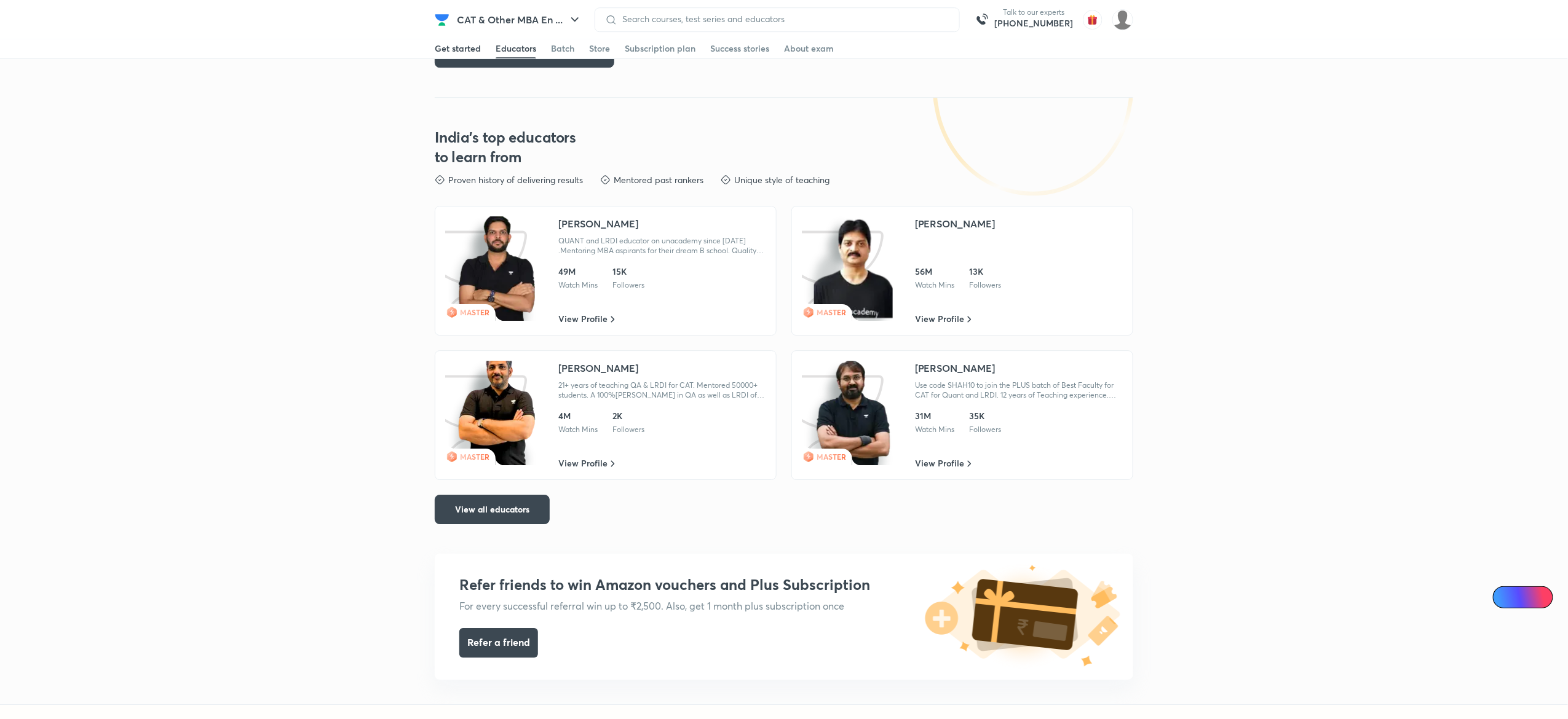
click at [478, 51] on div "Get started" at bounding box center [458, 49] width 46 height 12
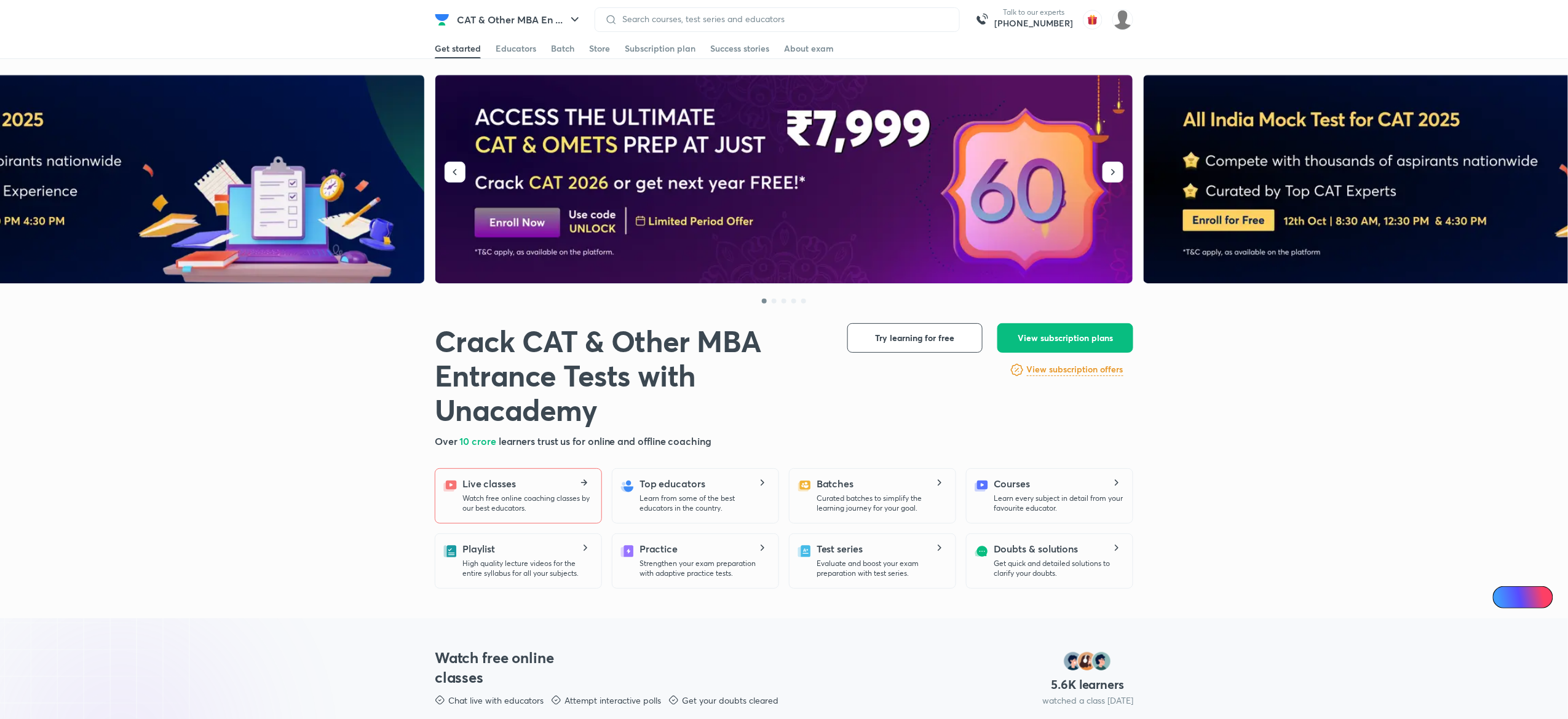
click at [542, 494] on p "Watch free online coaching classes by our best educators." at bounding box center [527, 503] width 129 height 19
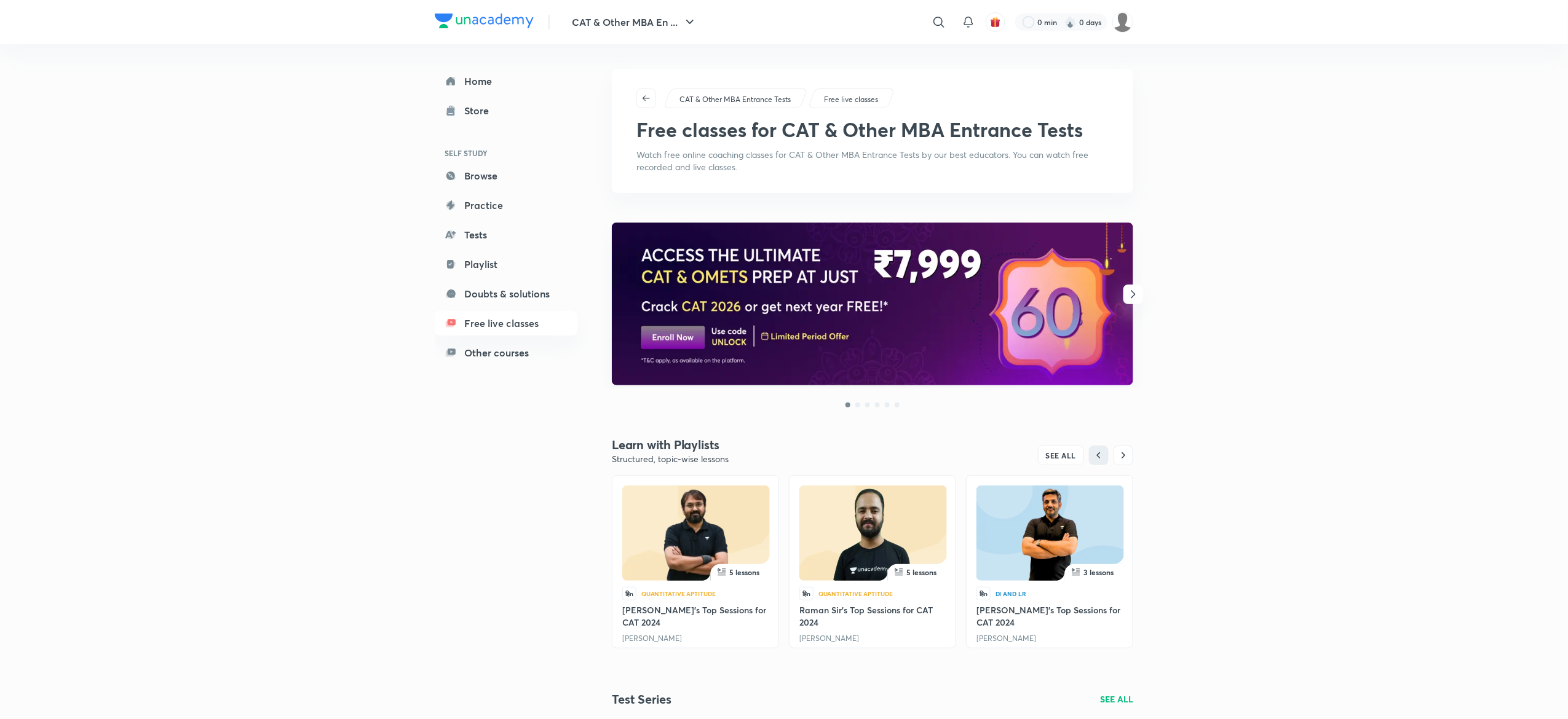
click at [1132, 300] on icon "button" at bounding box center [1132, 294] width 15 height 15
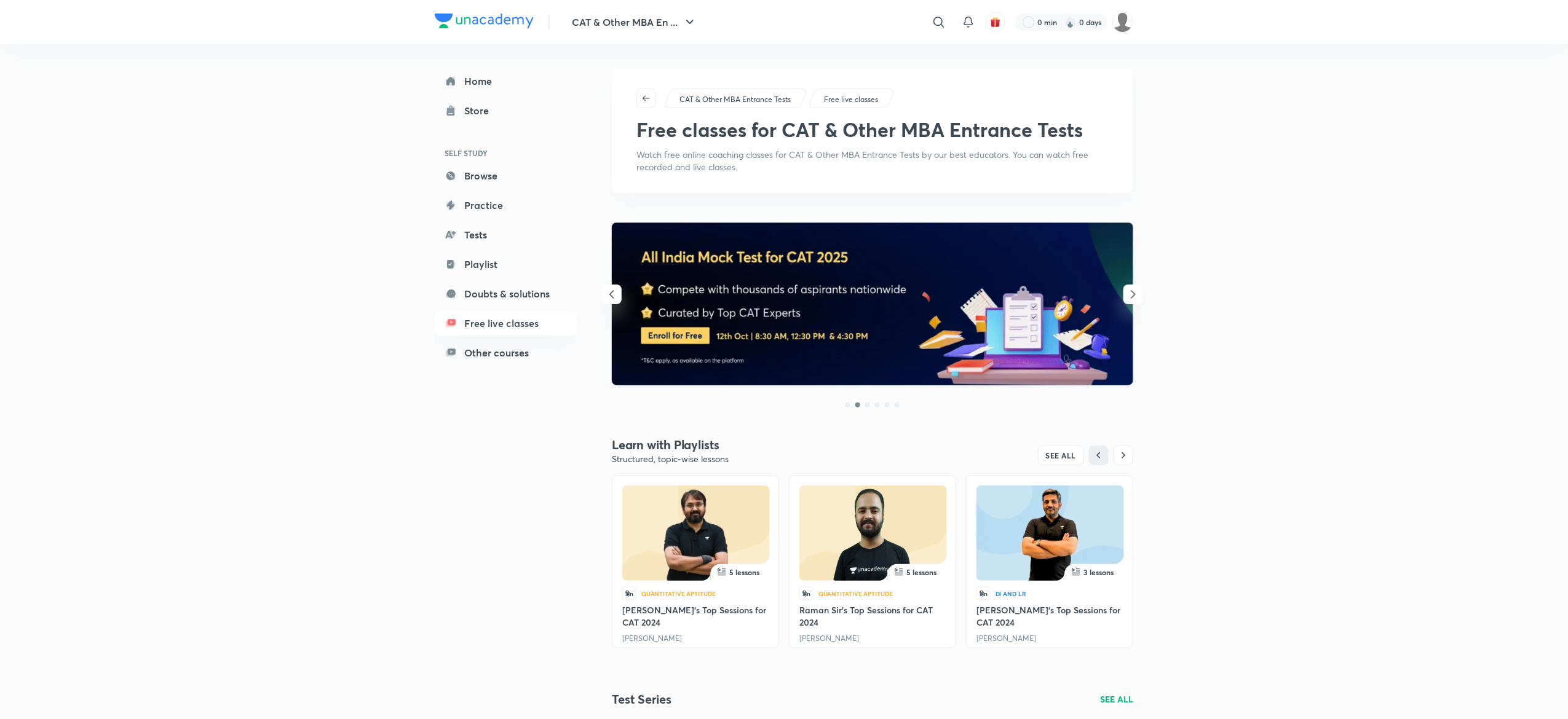
click at [1132, 300] on icon "button" at bounding box center [1132, 294] width 15 height 15
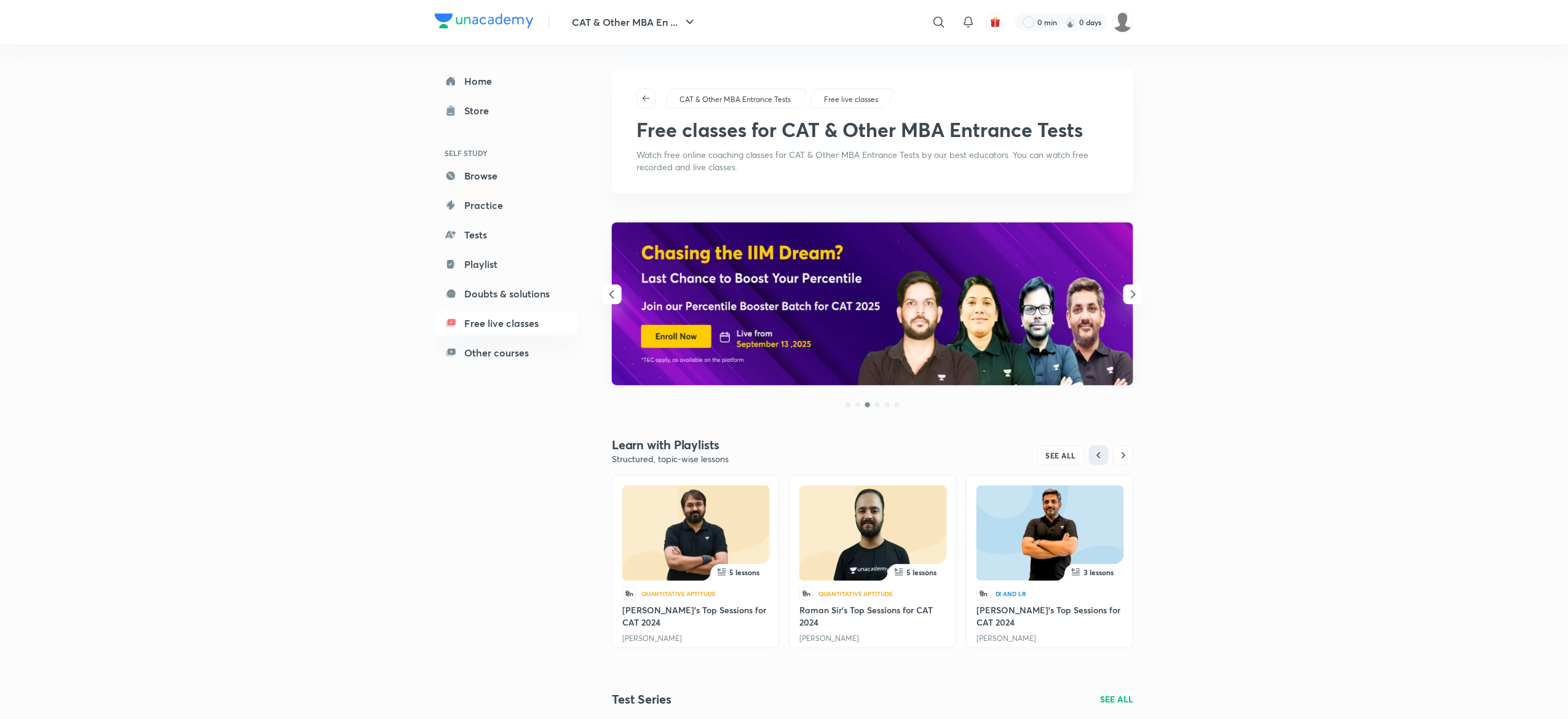
click at [1132, 300] on icon "button" at bounding box center [1132, 294] width 15 height 15
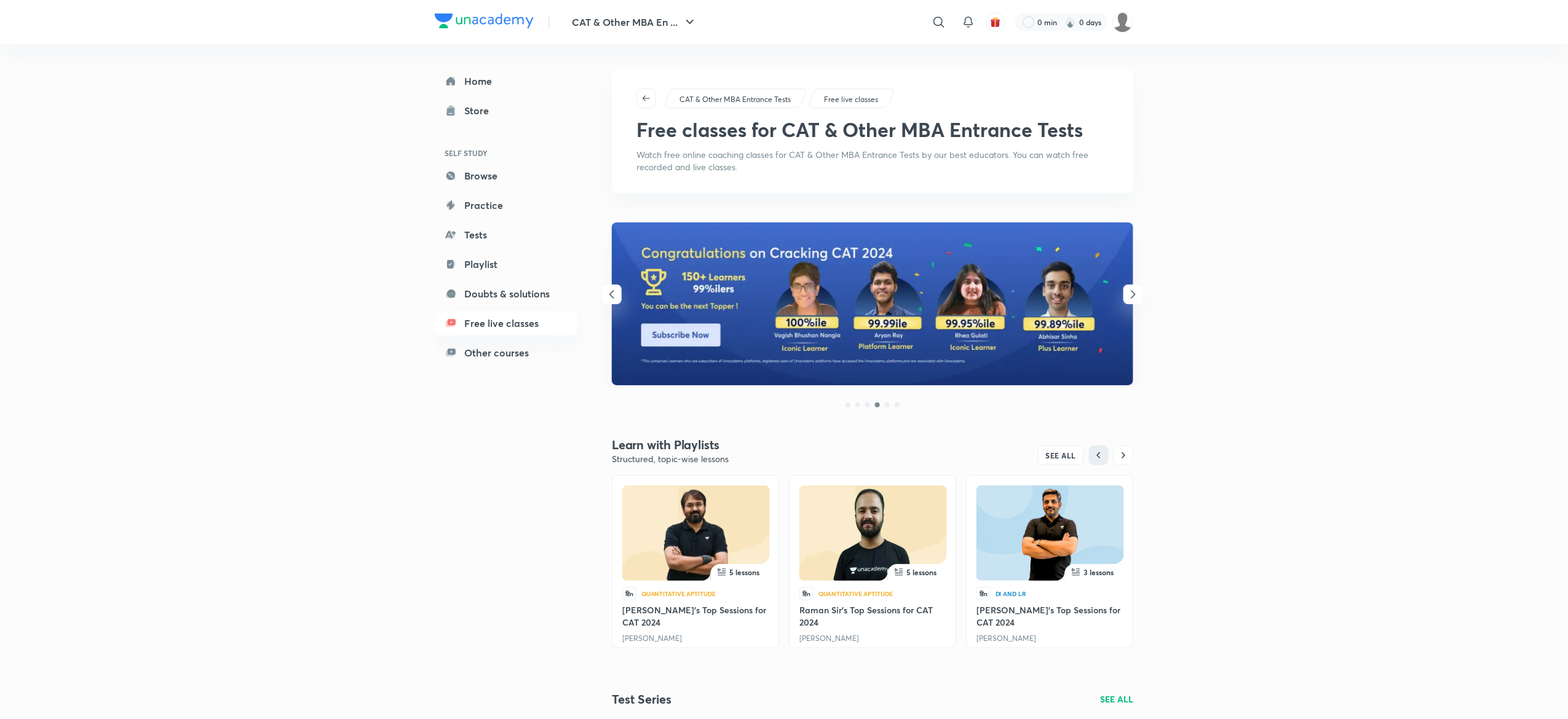
click at [1132, 300] on icon "button" at bounding box center [1132, 294] width 15 height 15
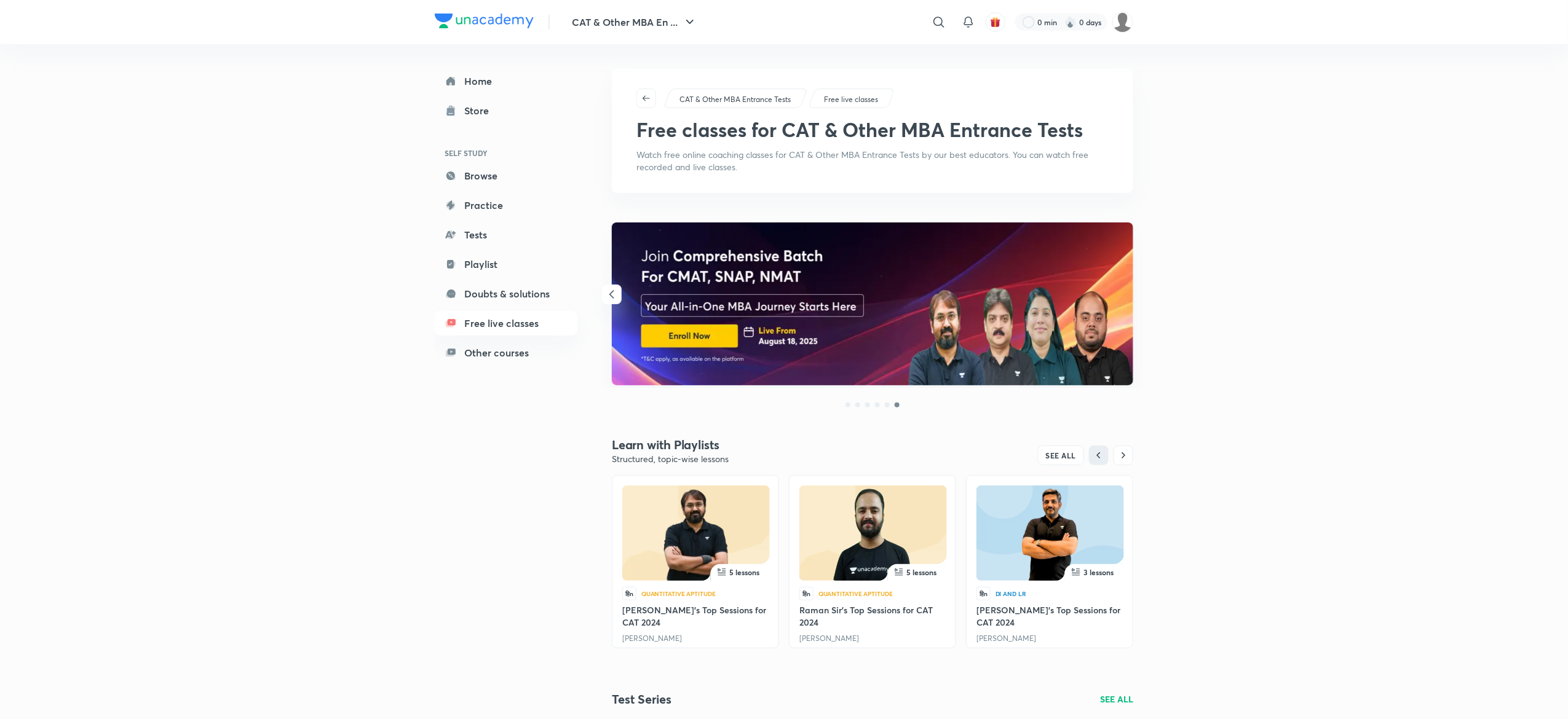
click at [488, 26] on img at bounding box center [484, 21] width 99 height 15
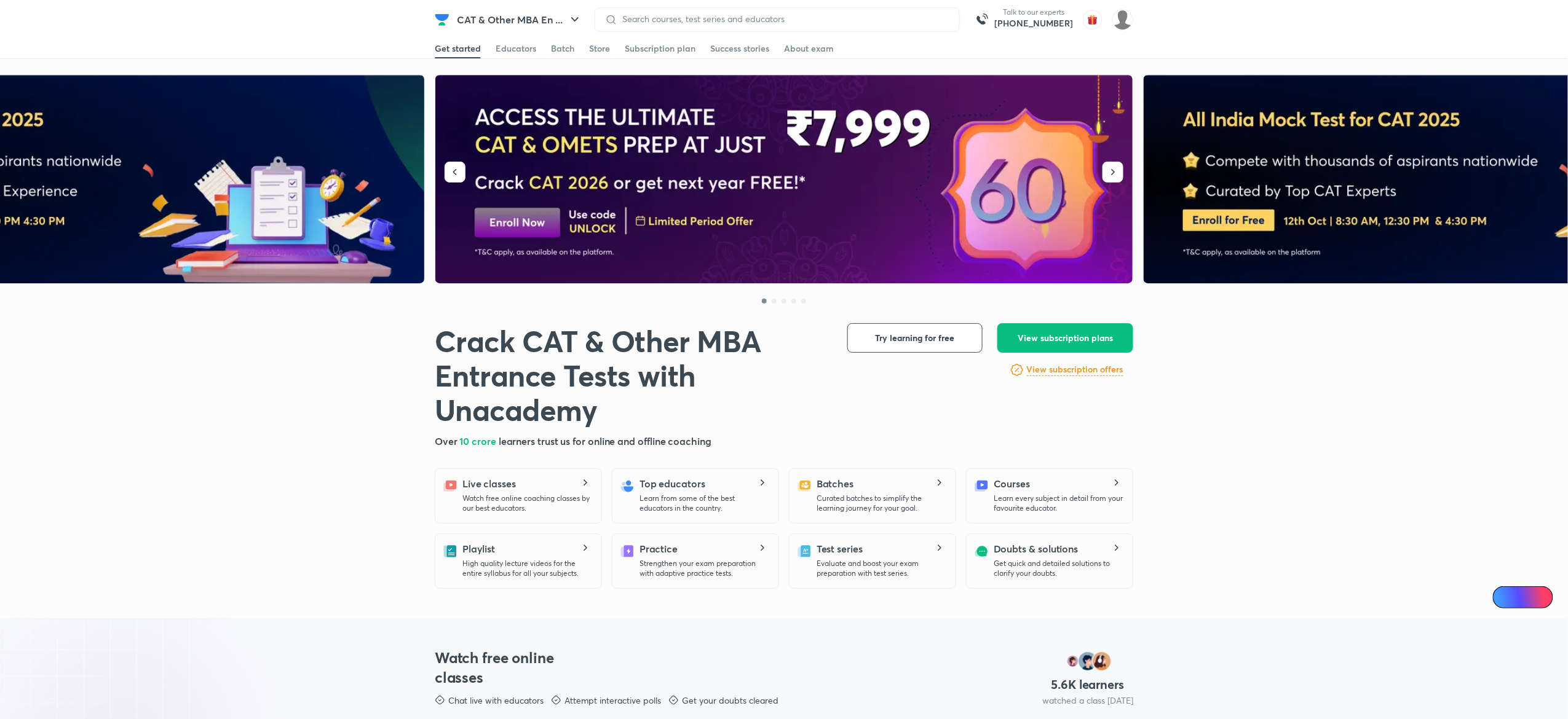
click at [1423, 46] on div "Get started Educators Batch Store Subscription plan Success stories About exam" at bounding box center [784, 49] width 1568 height 20
click at [463, 181] on button "button" at bounding box center [454, 171] width 21 height 21
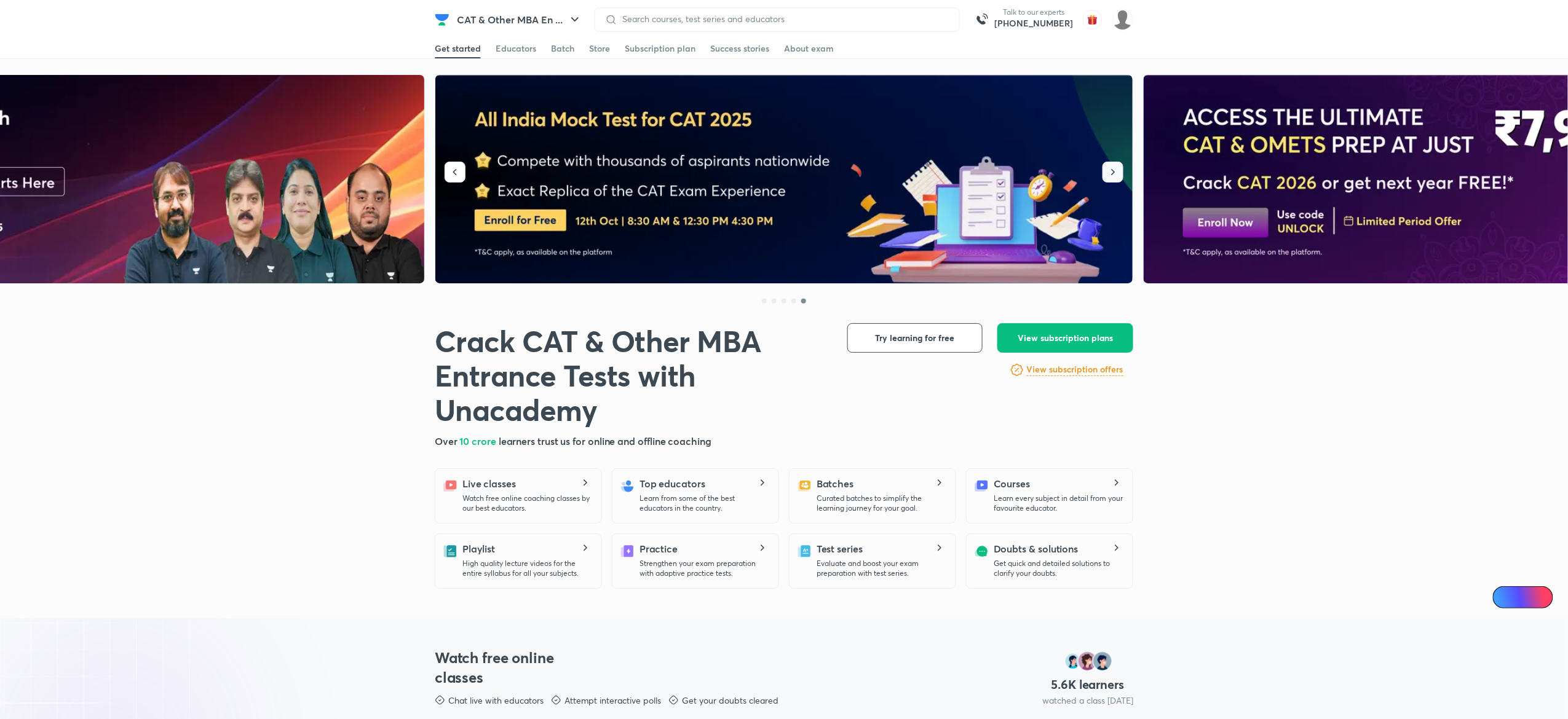
click at [1120, 168] on button "button" at bounding box center [1112, 171] width 21 height 21
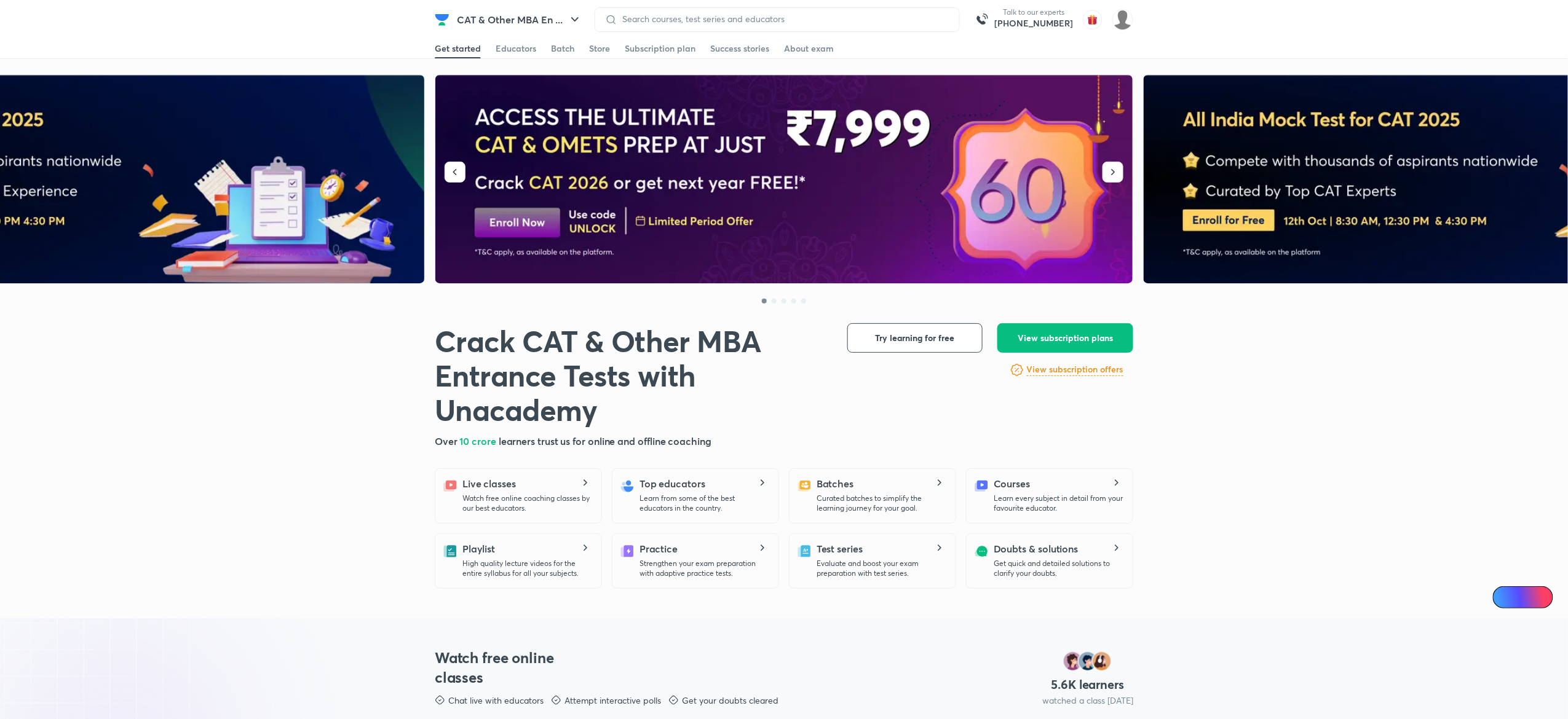
drag, startPoint x: 1473, startPoint y: 16, endPoint x: 1492, endPoint y: 8, distance: 20.6
click at [1478, 14] on header "CAT & Other MBA En ... Talk to our experts [PHONE_NUMBER] Get started Educators…" at bounding box center [784, 19] width 1568 height 39
